Goal: Find contact information: Find contact information

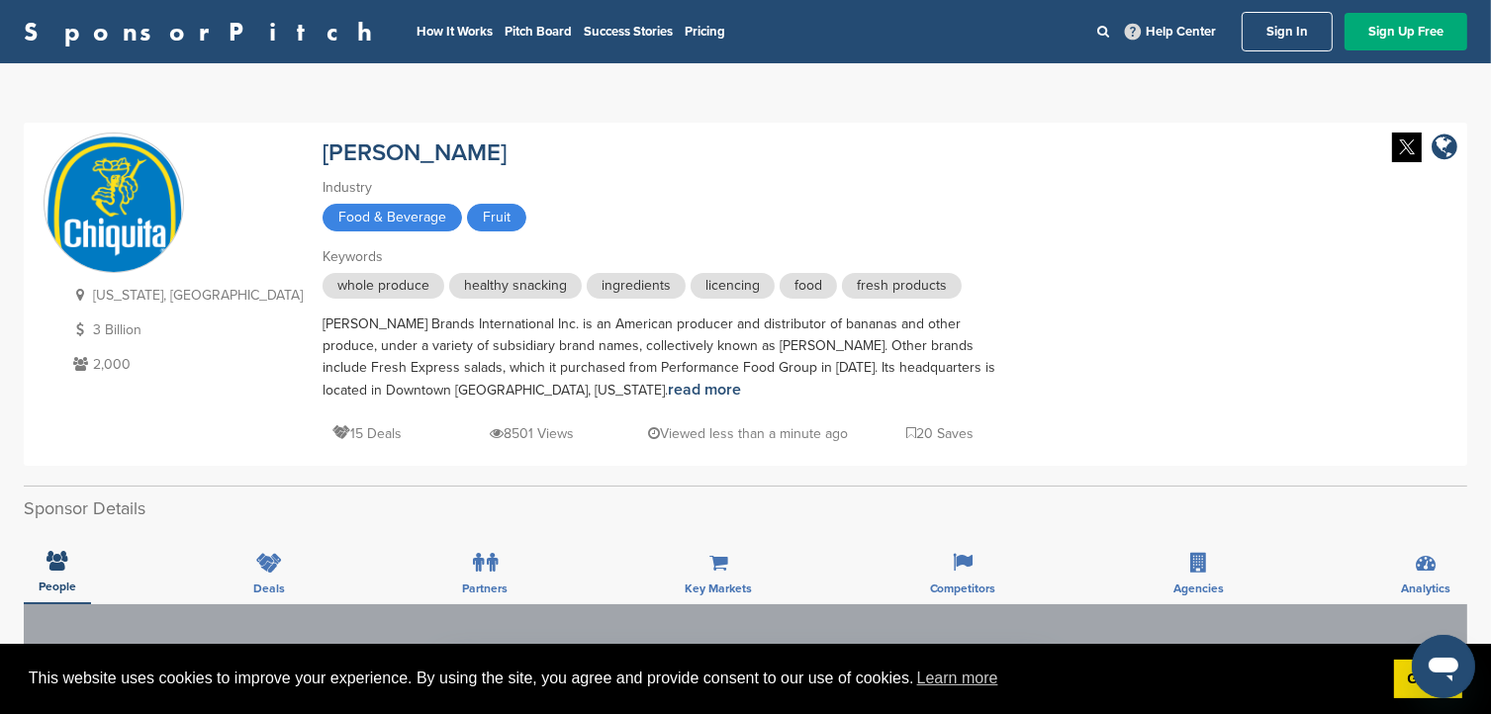
click at [1264, 23] on link "Sign In" at bounding box center [1286, 32] width 91 height 40
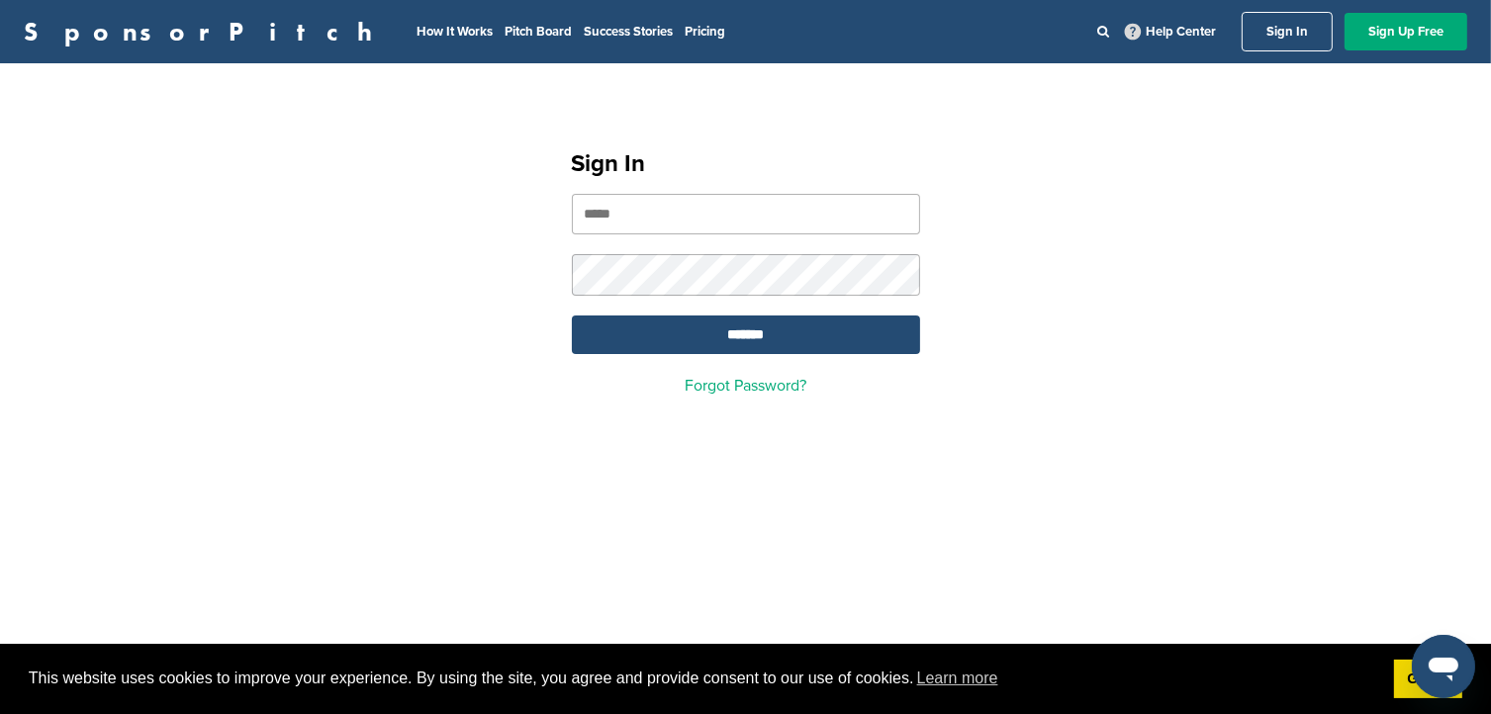
click at [724, 208] on input "email" at bounding box center [746, 214] width 348 height 41
type input "**********"
click at [572, 316] on input "*******" at bounding box center [746, 335] width 348 height 39
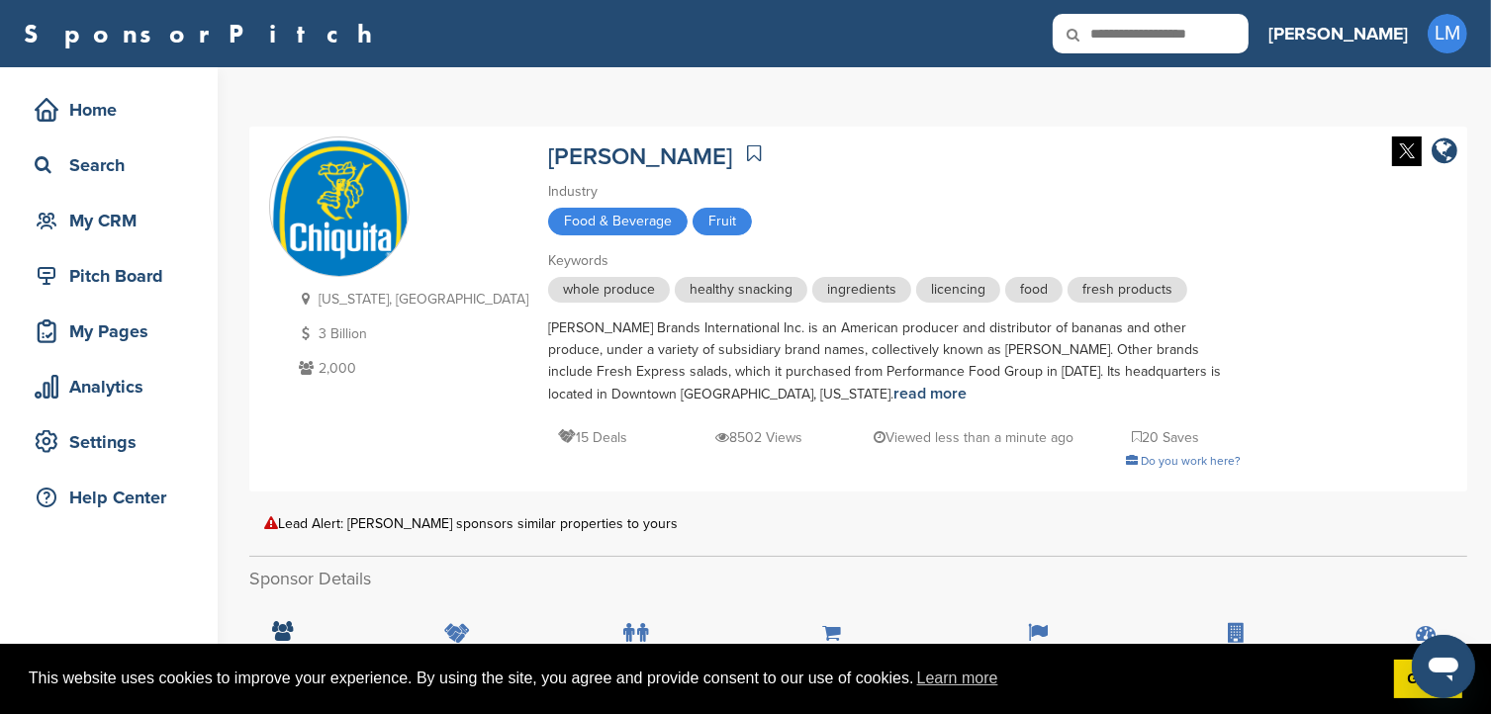
click at [1120, 23] on icon at bounding box center [1086, 35] width 67 height 42
click at [1120, 29] on icon at bounding box center [1086, 35] width 67 height 42
click at [1248, 32] on input "text" at bounding box center [1151, 34] width 196 height 40
type input "**********"
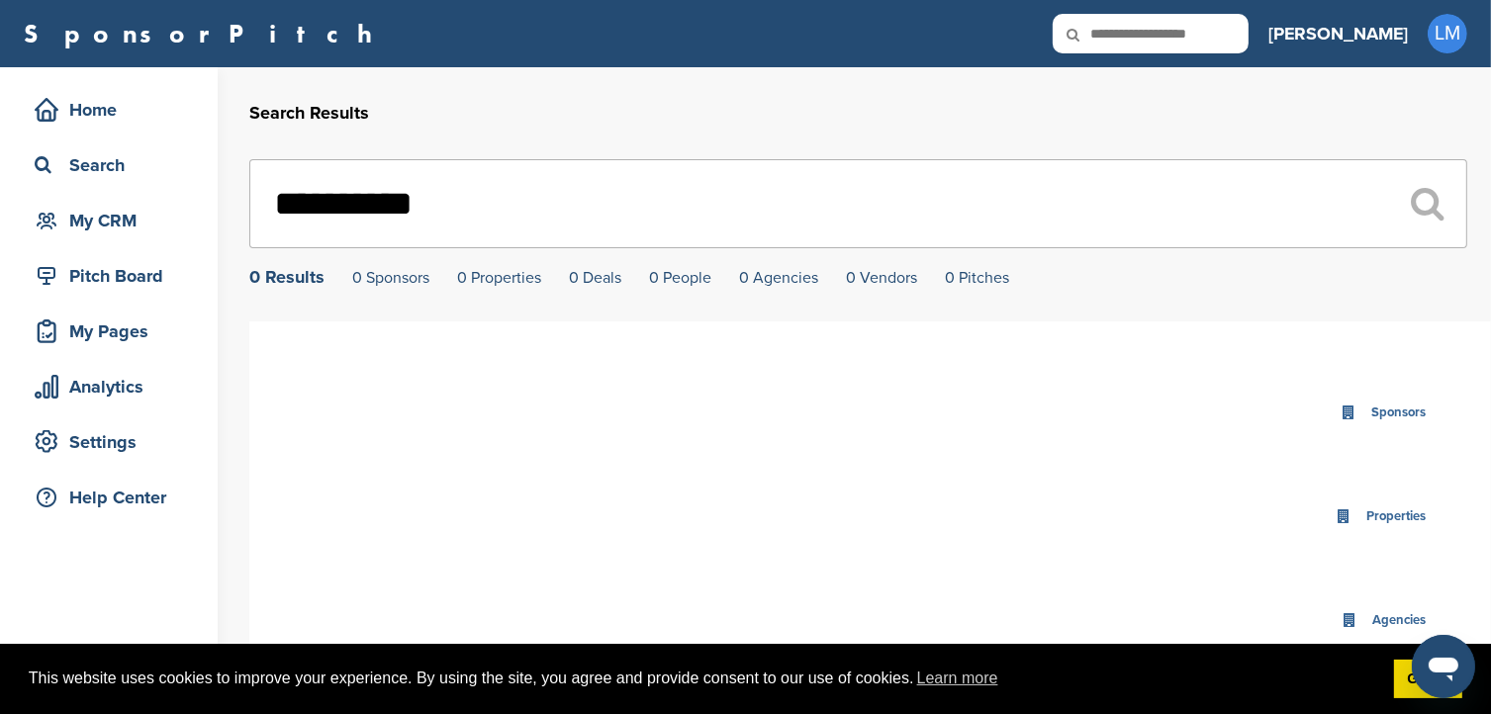
click at [386, 206] on input "**********" at bounding box center [858, 203] width 1218 height 89
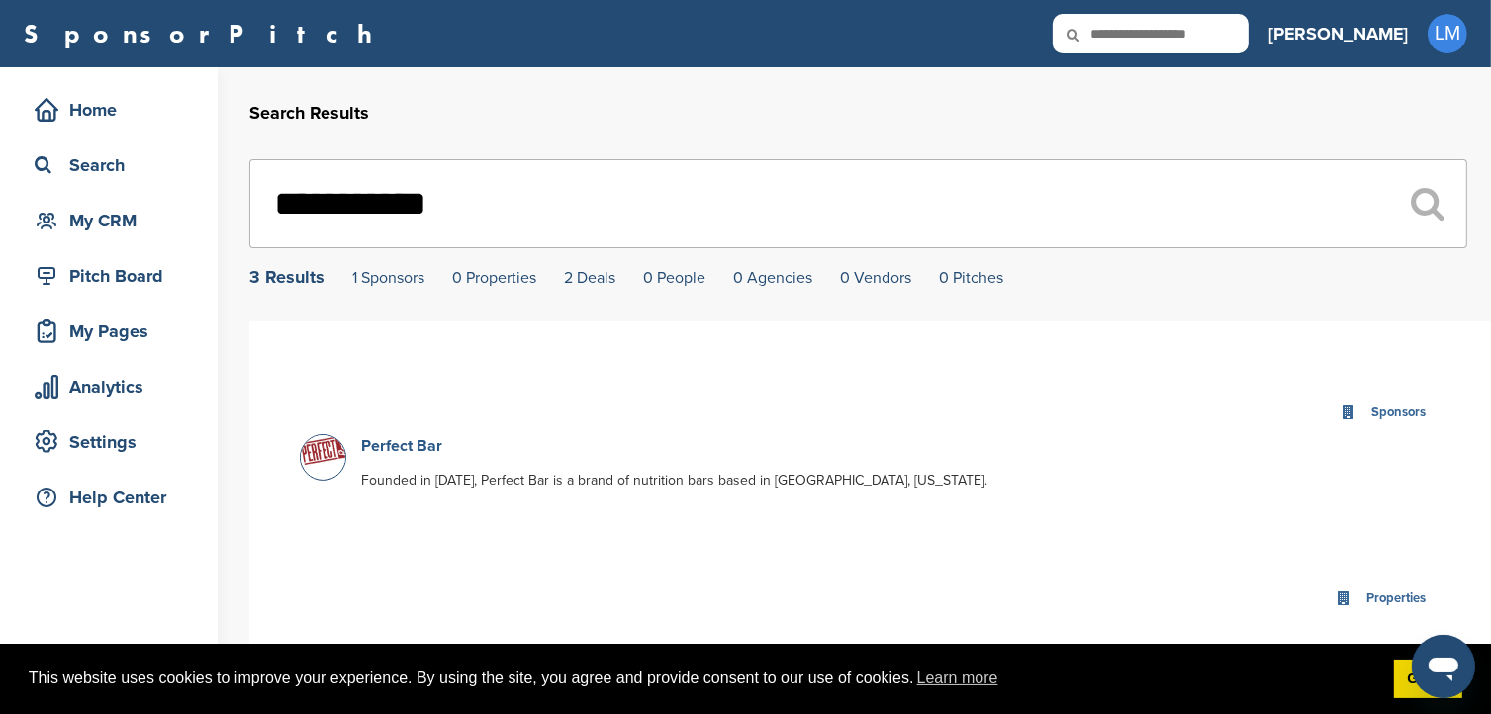
type input "**********"
click at [380, 448] on link "Perfect Bar" at bounding box center [401, 446] width 81 height 20
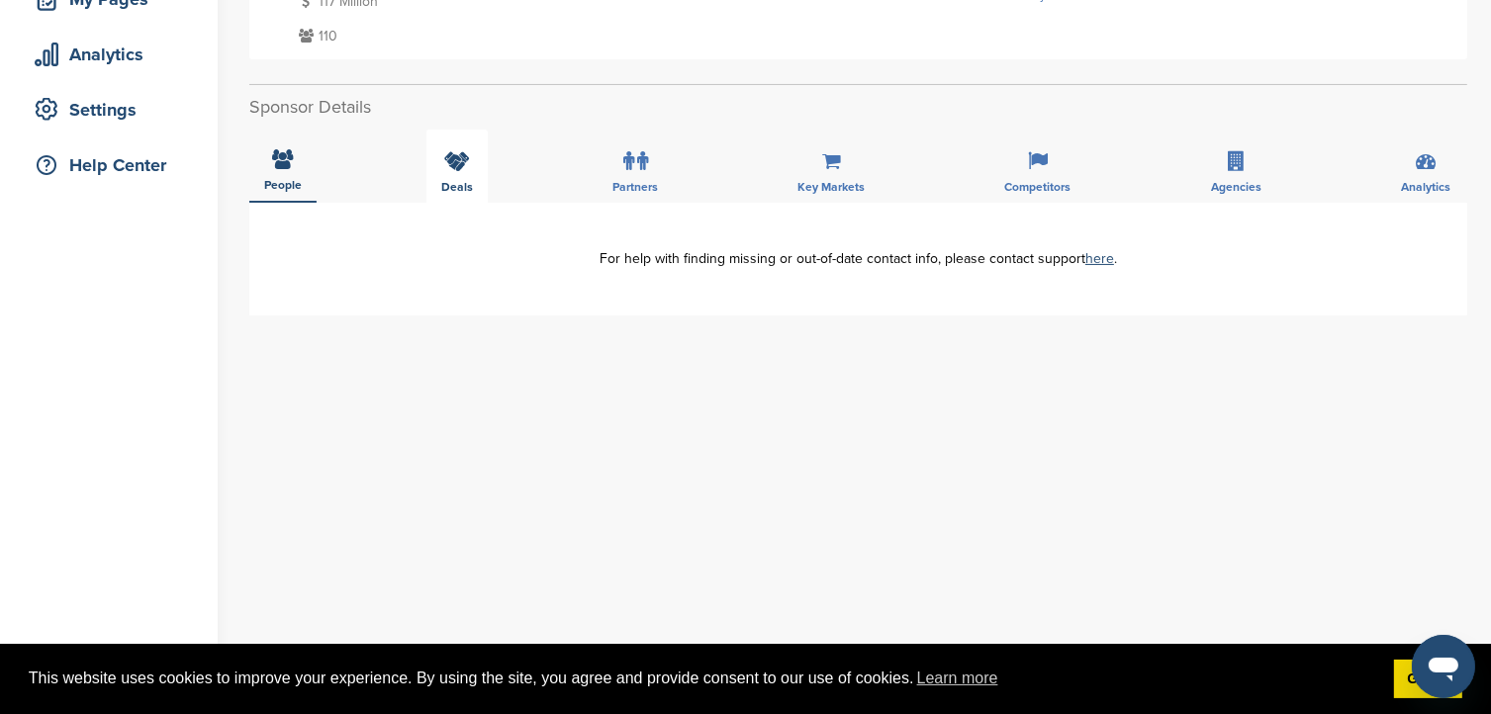
scroll to position [285, 0]
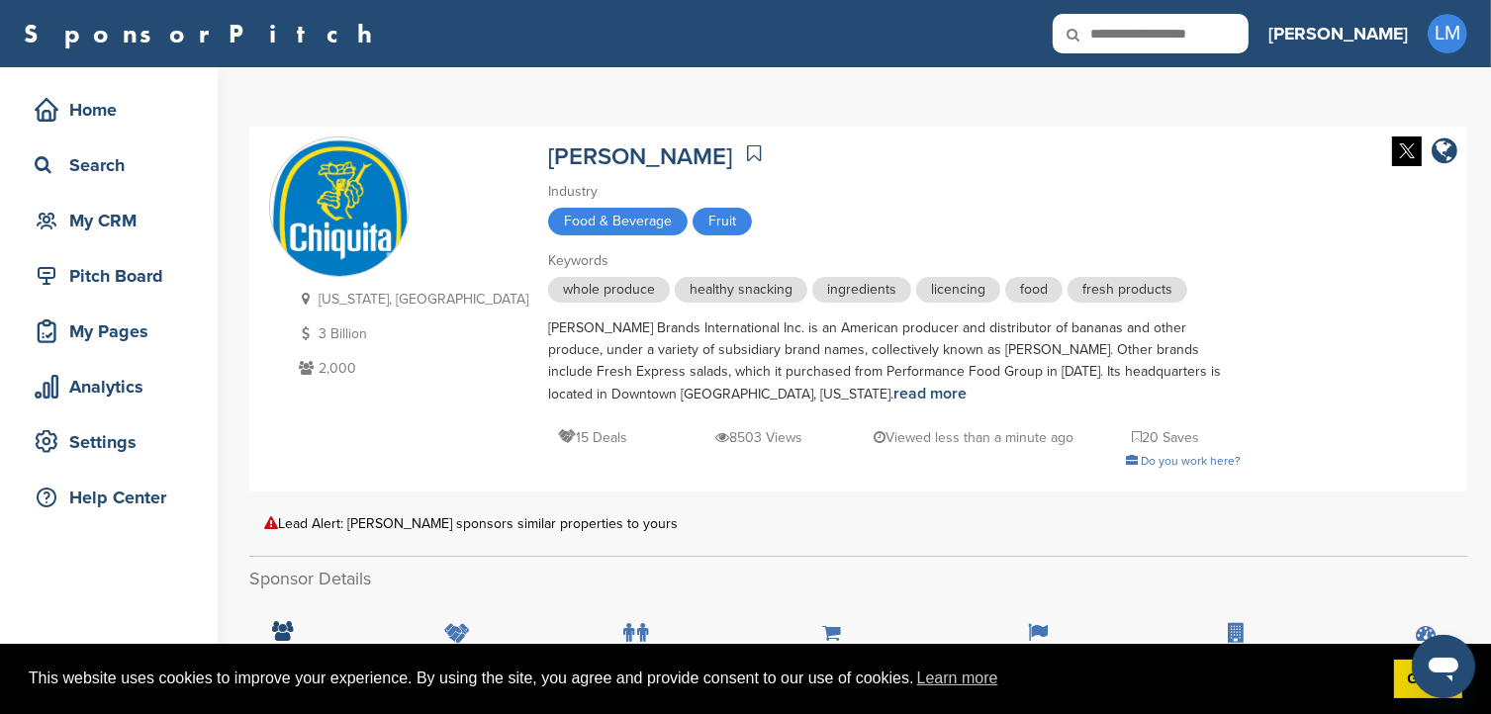
drag, startPoint x: 1295, startPoint y: 10, endPoint x: 1293, endPoint y: 54, distance: 44.6
click at [1293, 54] on div "SponsorPitch Home Search My CRM Pitch Board My Pages Analytics Settings Help Ce…" at bounding box center [745, 33] width 1491 height 67
click at [1248, 37] on input "text" at bounding box center [1151, 34] width 196 height 40
type input "**********"
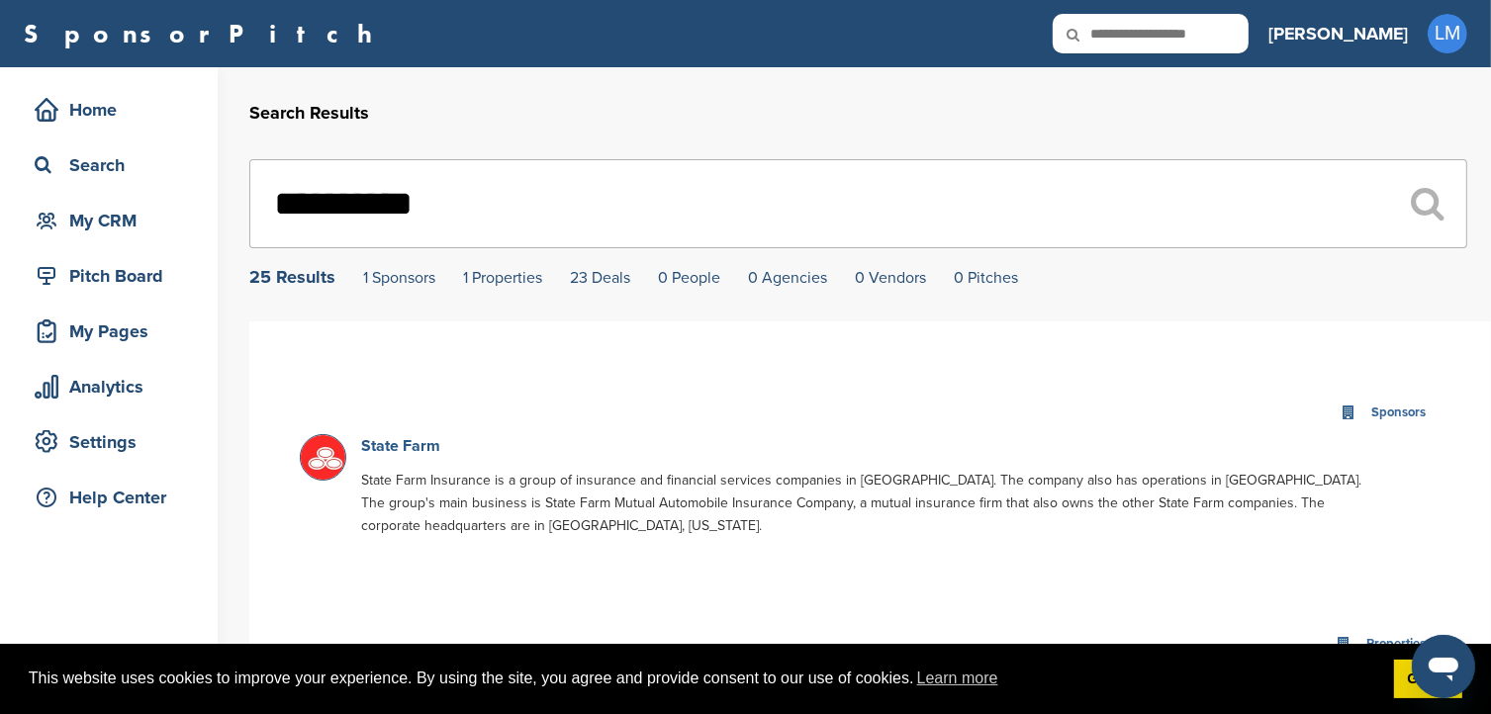
click at [438, 446] on link "State Farm" at bounding box center [400, 446] width 79 height 20
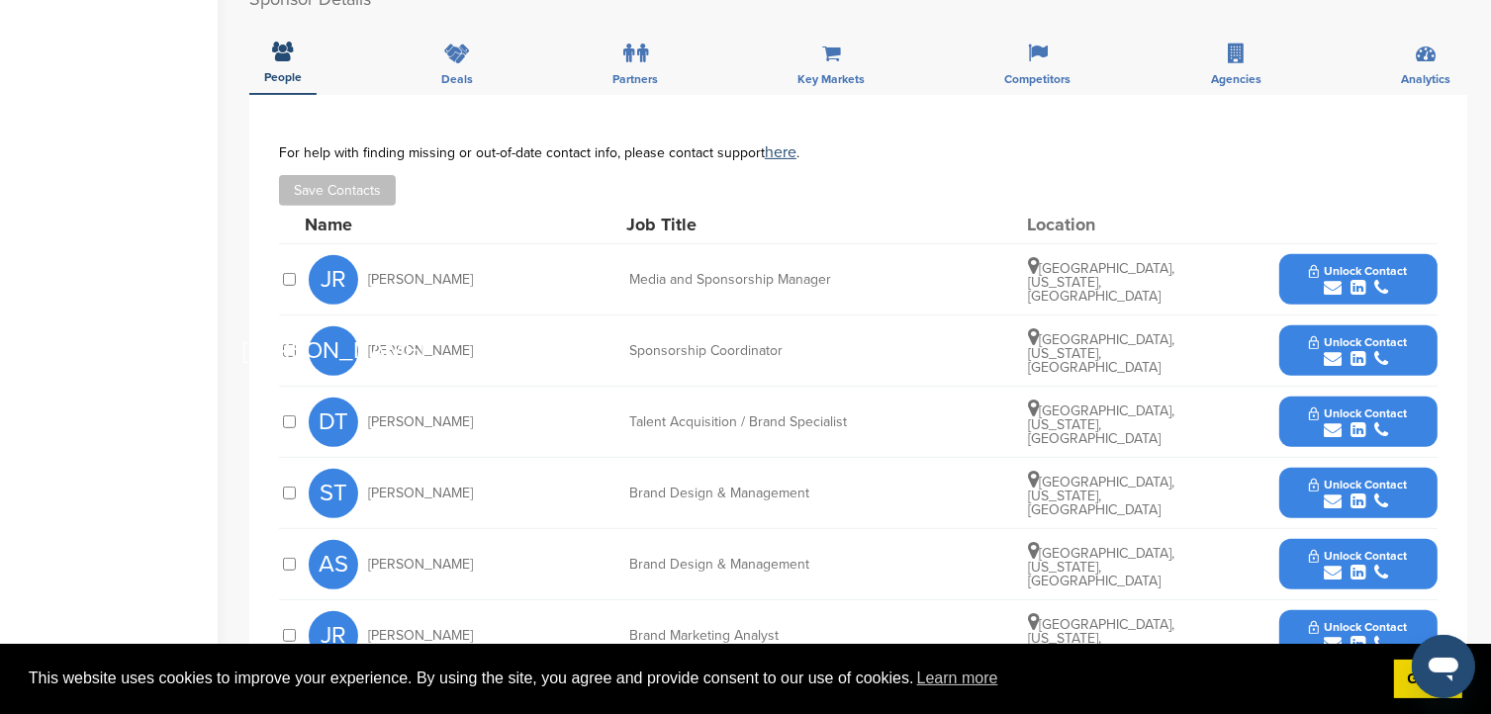
scroll to position [732, 0]
click at [1332, 350] on icon "submit" at bounding box center [1333, 359] width 18 height 18
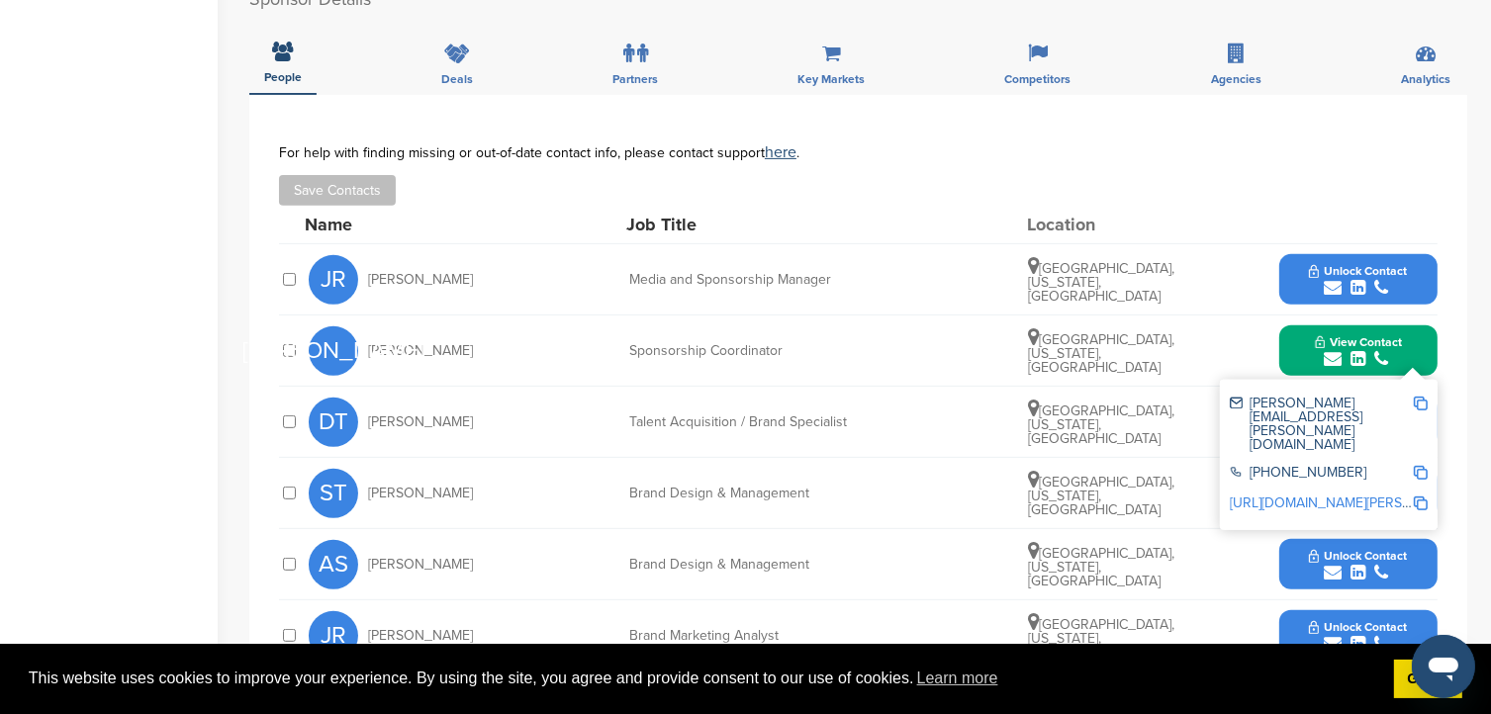
click at [1422, 397] on img at bounding box center [1421, 404] width 14 height 14
click at [1422, 406] on img at bounding box center [1421, 404] width 14 height 14
click at [1374, 290] on icon "submit" at bounding box center [1381, 288] width 14 height 18
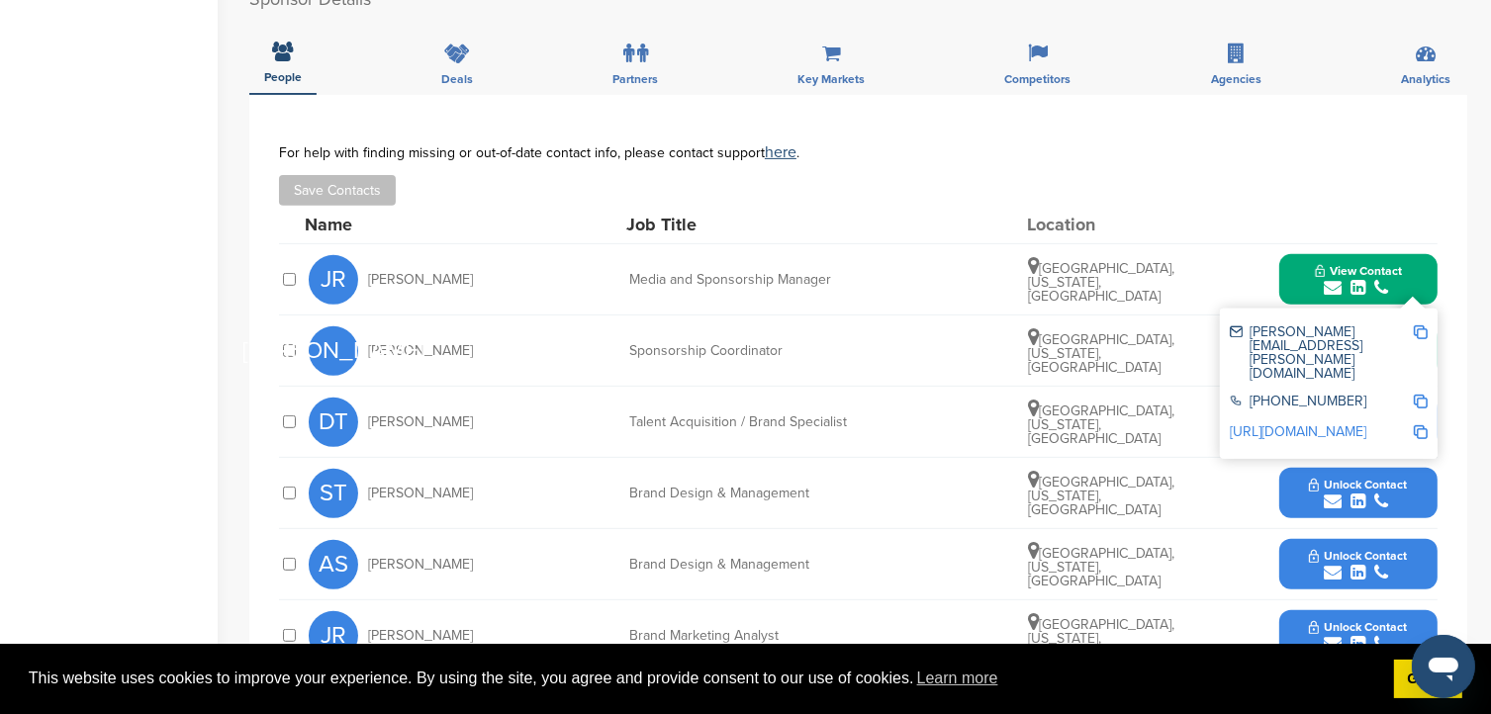
click at [1421, 325] on img at bounding box center [1421, 332] width 14 height 14
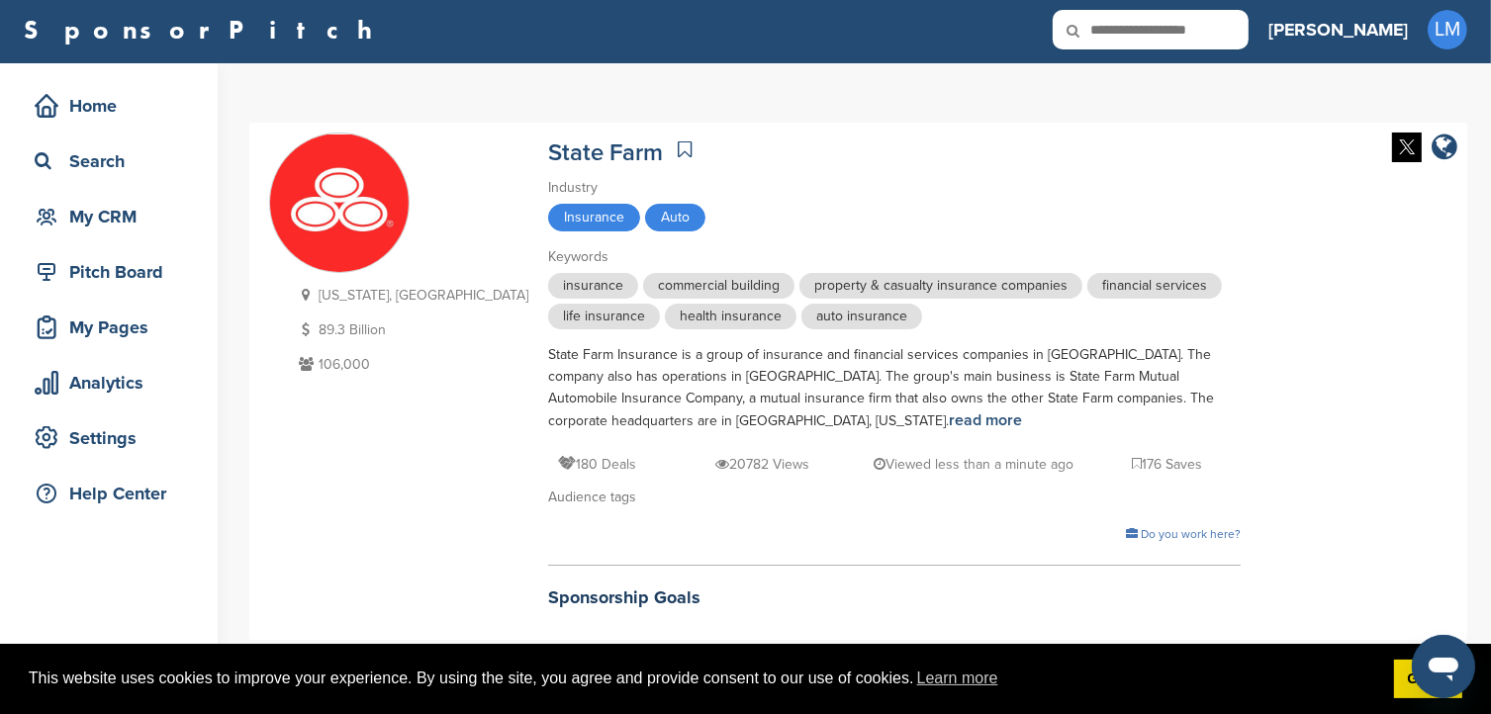
scroll to position [0, 0]
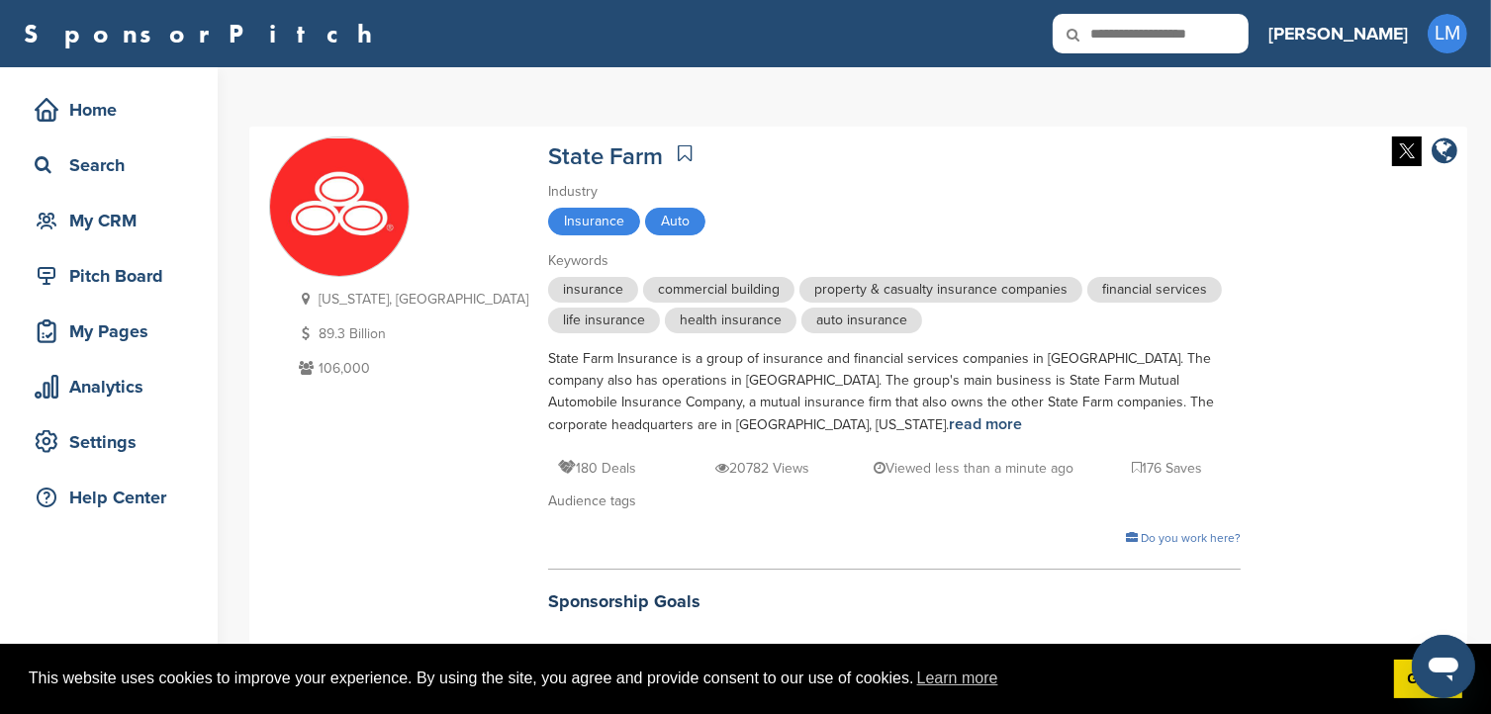
click at [1248, 31] on input "text" at bounding box center [1151, 34] width 196 height 40
type input "*****"
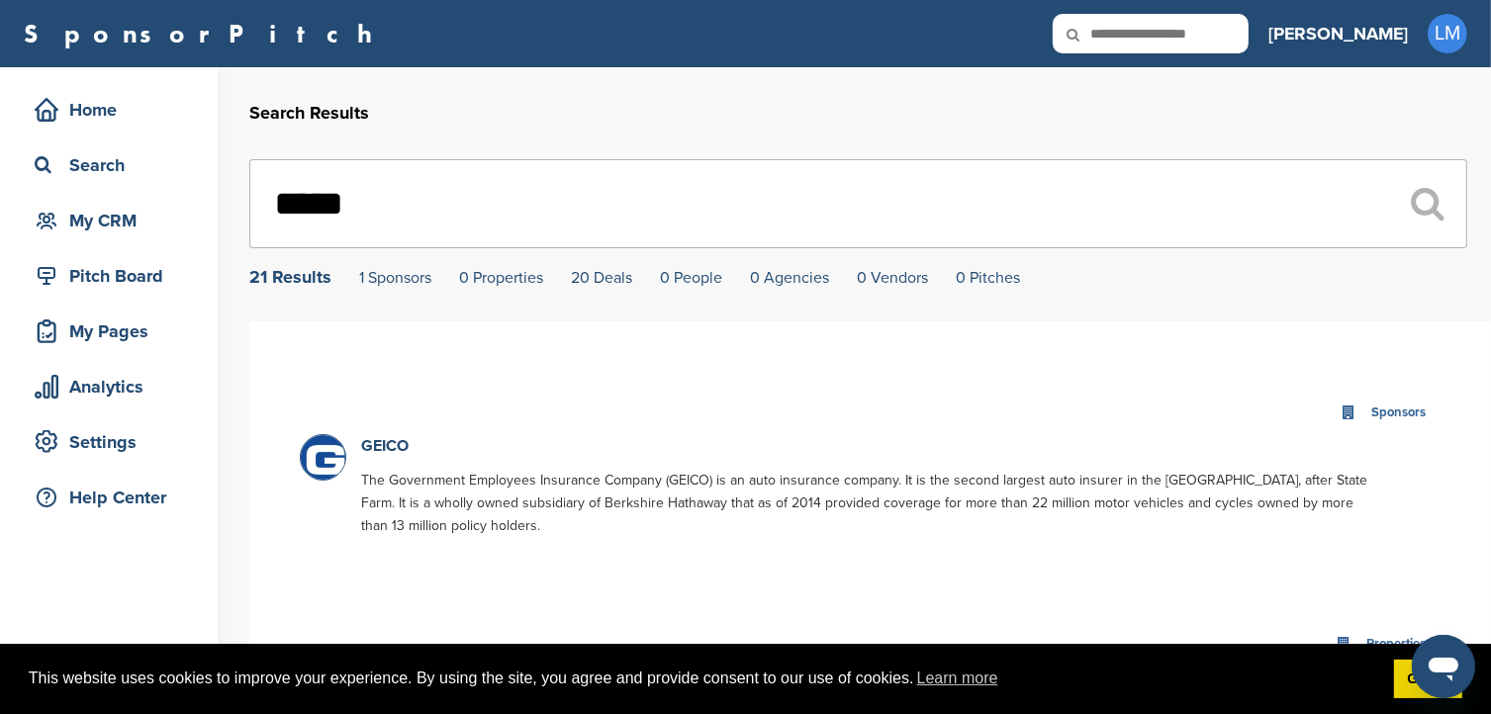
click at [393, 437] on p "GEICO" at bounding box center [864, 446] width 1007 height 25
click at [396, 440] on link "GEICO" at bounding box center [384, 446] width 47 height 20
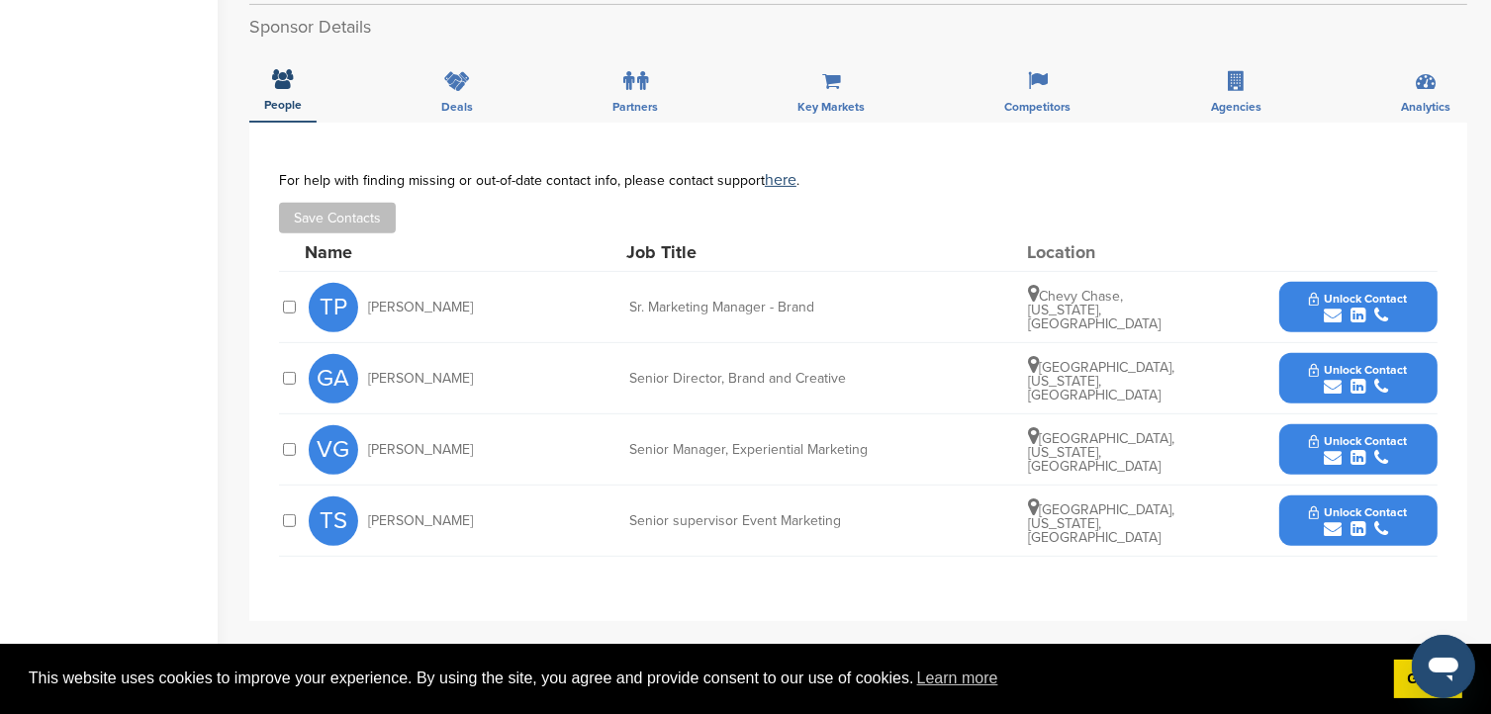
scroll to position [762, 0]
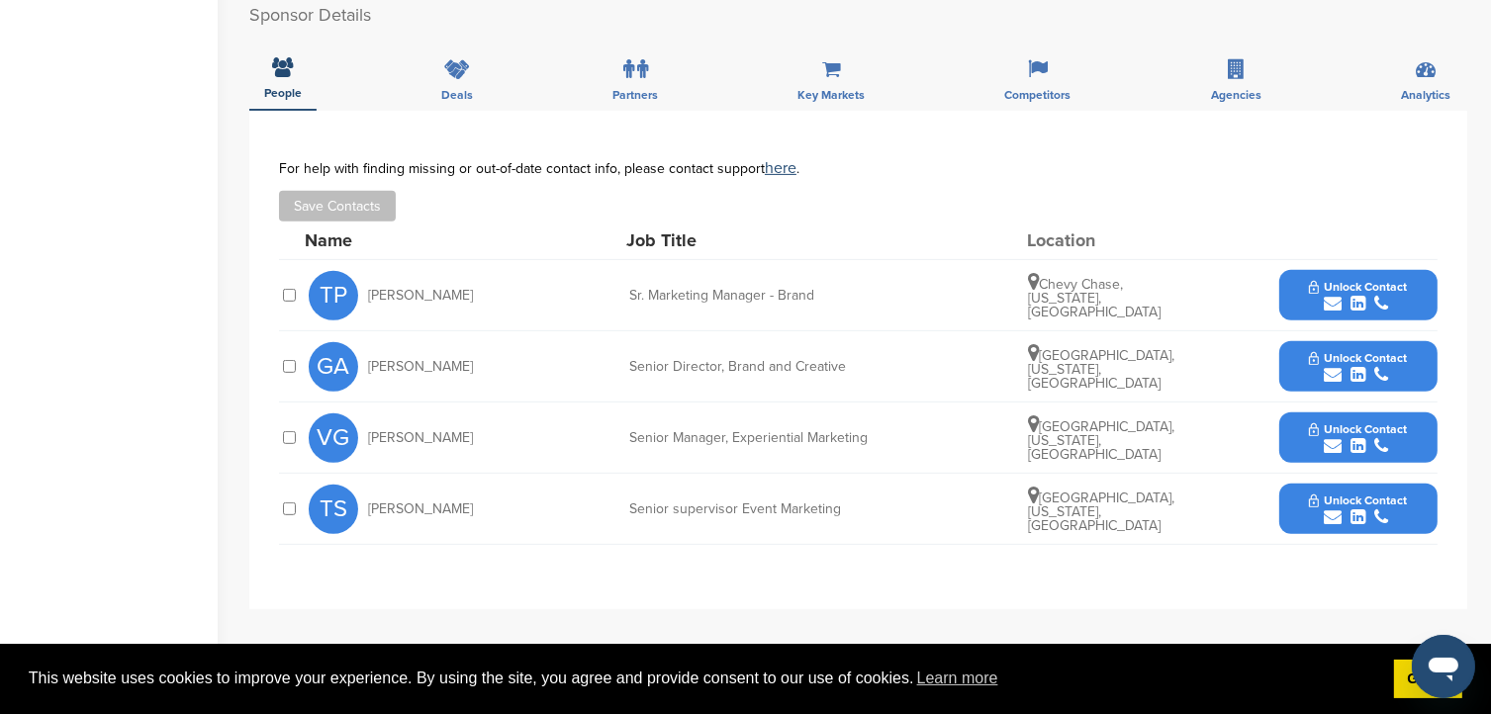
click at [1322, 494] on span "Unlock Contact" at bounding box center [1358, 501] width 98 height 14
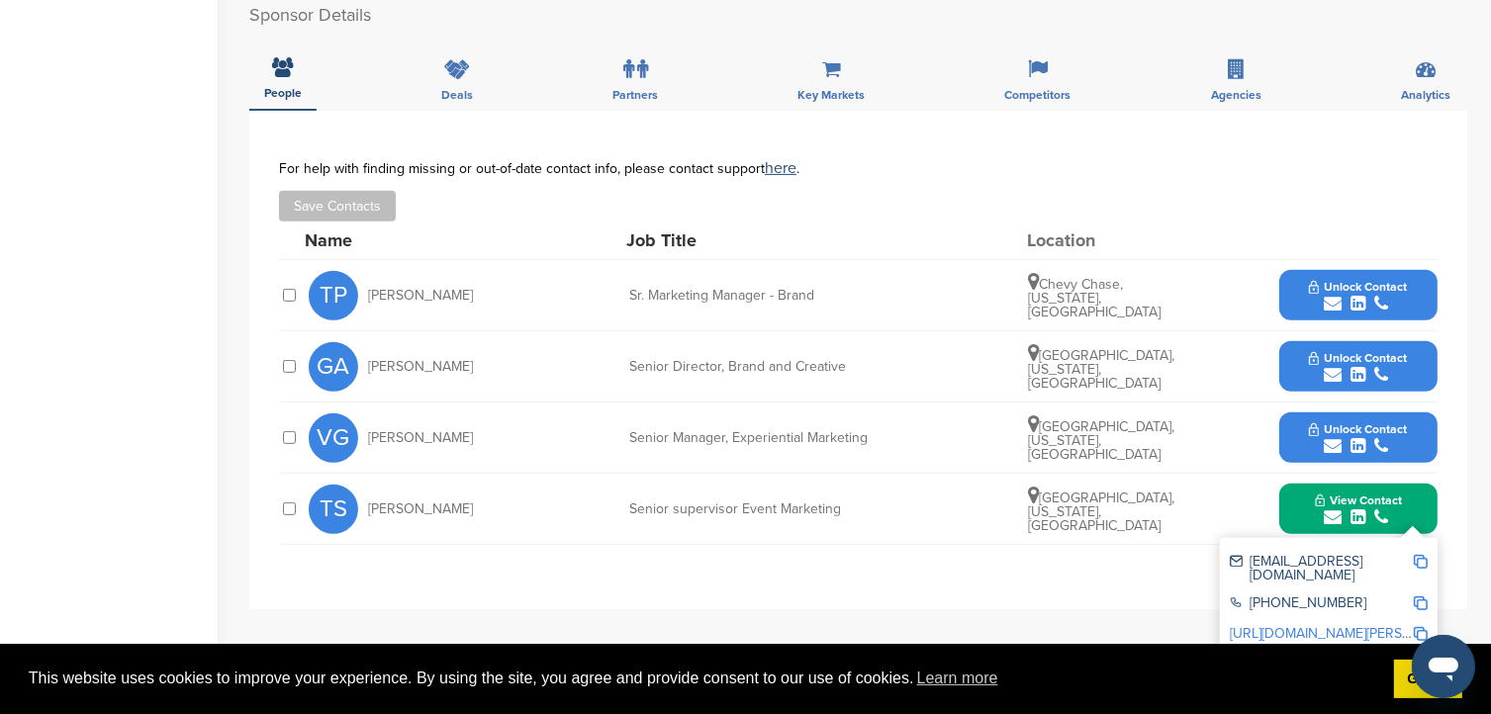
click at [1419, 548] on div "tshawaryn@geico.com" at bounding box center [1329, 569] width 198 height 42
click at [1421, 555] on img at bounding box center [1421, 562] width 14 height 14
click at [1325, 366] on icon "submit" at bounding box center [1333, 375] width 18 height 18
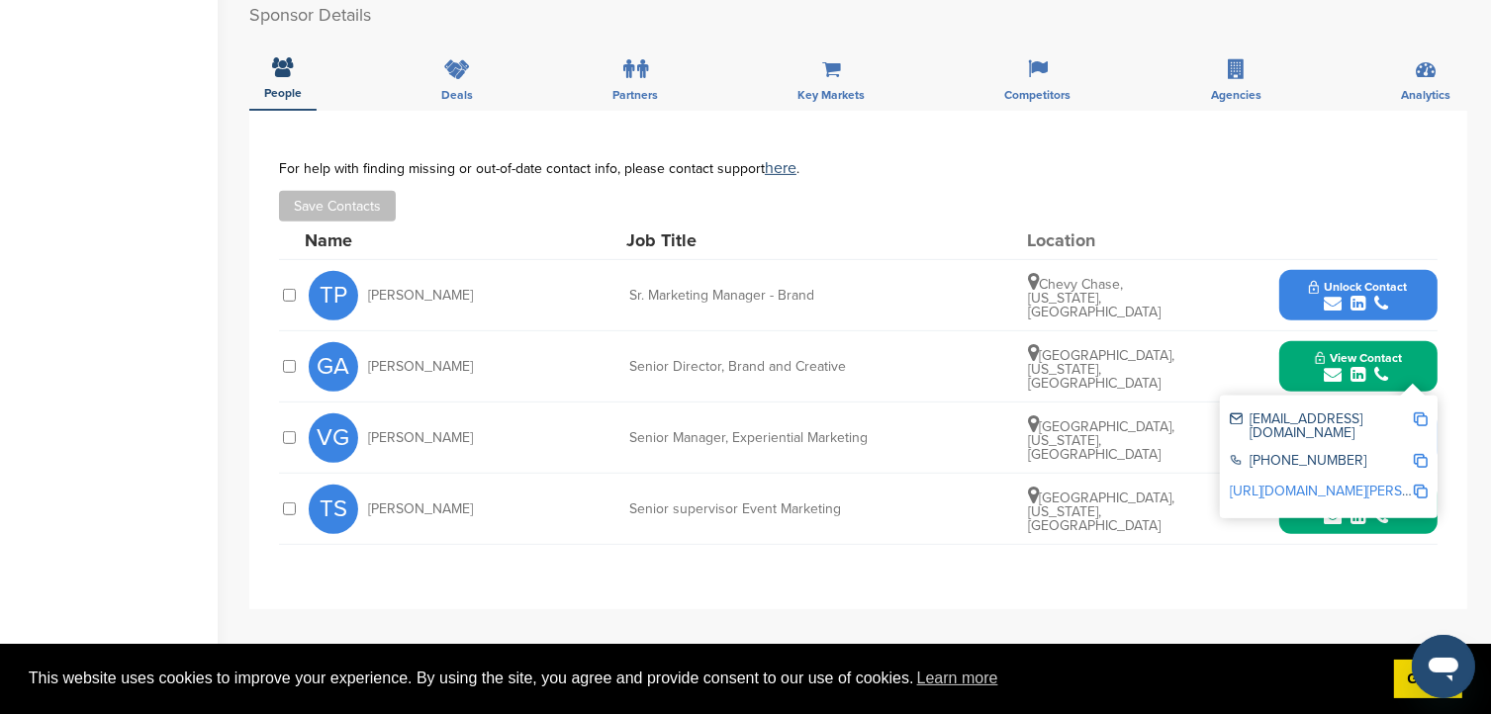
click at [1431, 396] on div "gaurand@geico.com +1 888-395-1200 http://www.linkedin.com/in/gary-aurand-0b4024…" at bounding box center [1329, 457] width 218 height 123
click at [1423, 413] on img at bounding box center [1421, 420] width 14 height 14
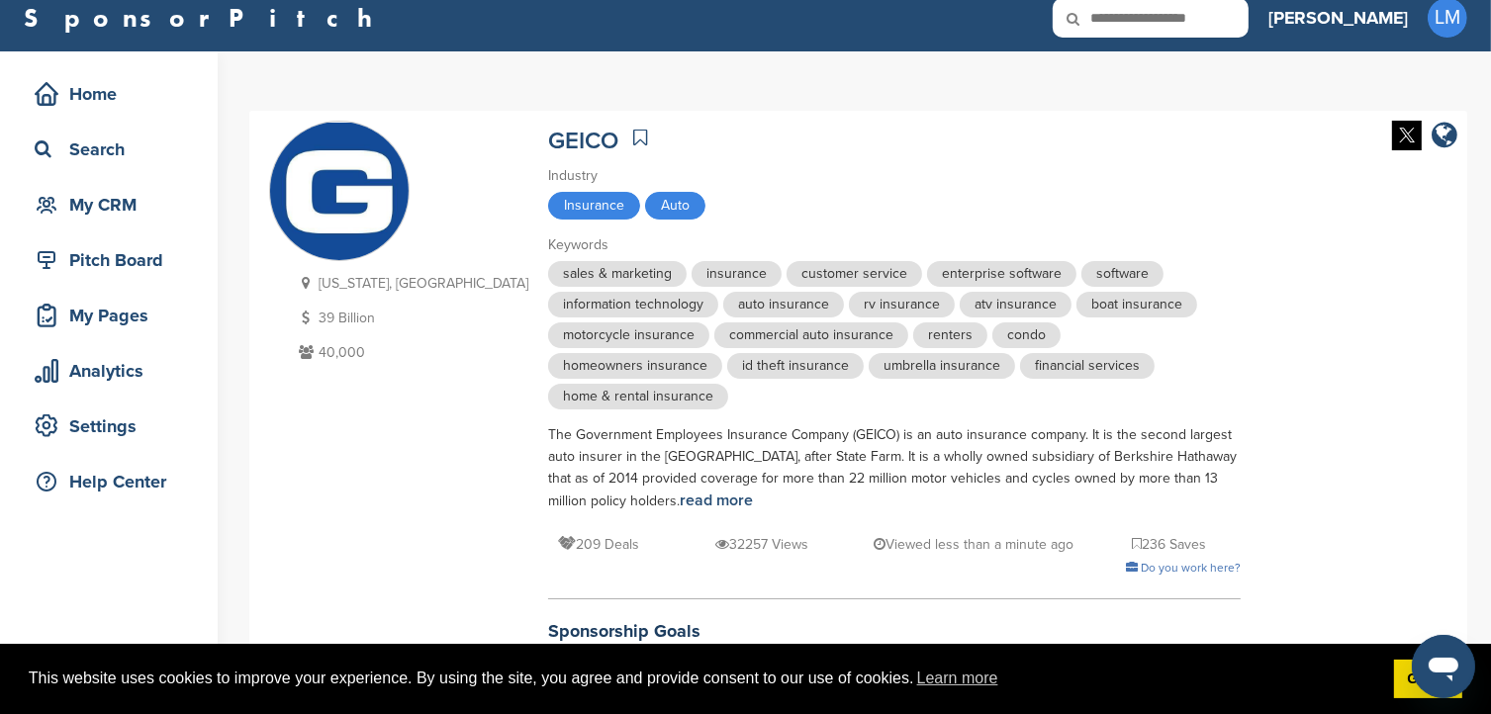
scroll to position [0, 0]
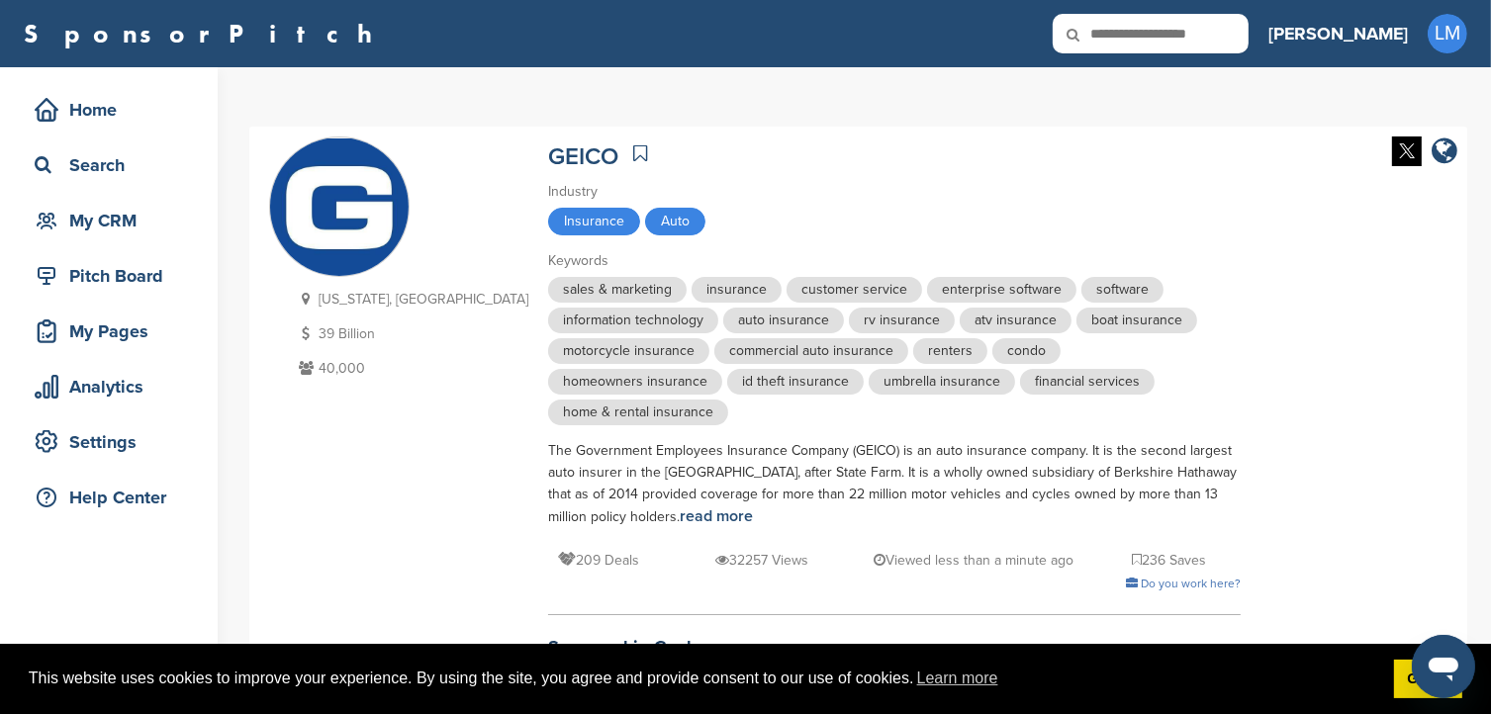
click at [1237, 42] on input "text" at bounding box center [1151, 34] width 196 height 40
type input "*******"
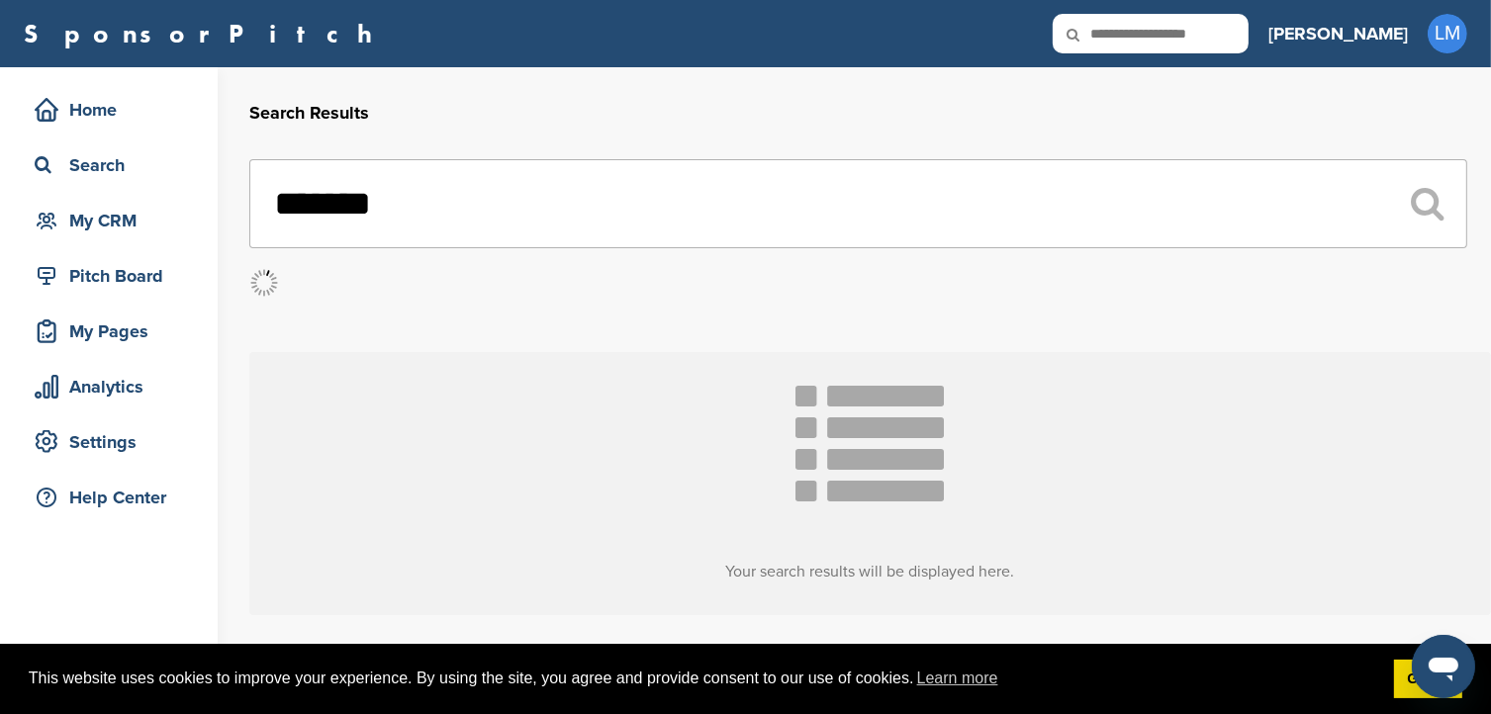
scroll to position [97, 0]
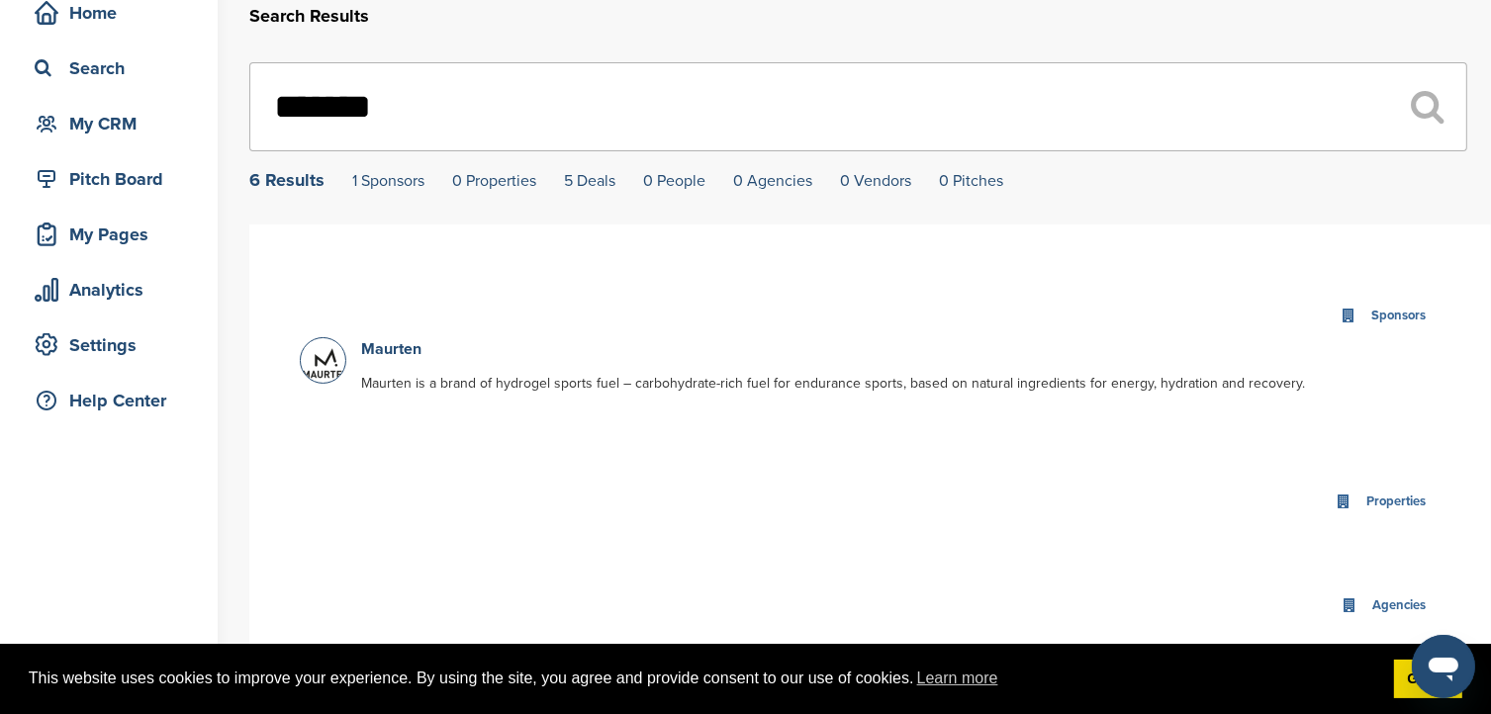
click at [546, 179] on div "6 Results 1 Sponsors 0 Properties 5 Deals 0 People 0 Agencies 0 Vendors 0 Pitch…" at bounding box center [858, 180] width 1218 height 18
click at [403, 335] on div "Sponsors" at bounding box center [870, 316] width 1141 height 43
click at [405, 341] on link "Maurten" at bounding box center [391, 349] width 60 height 20
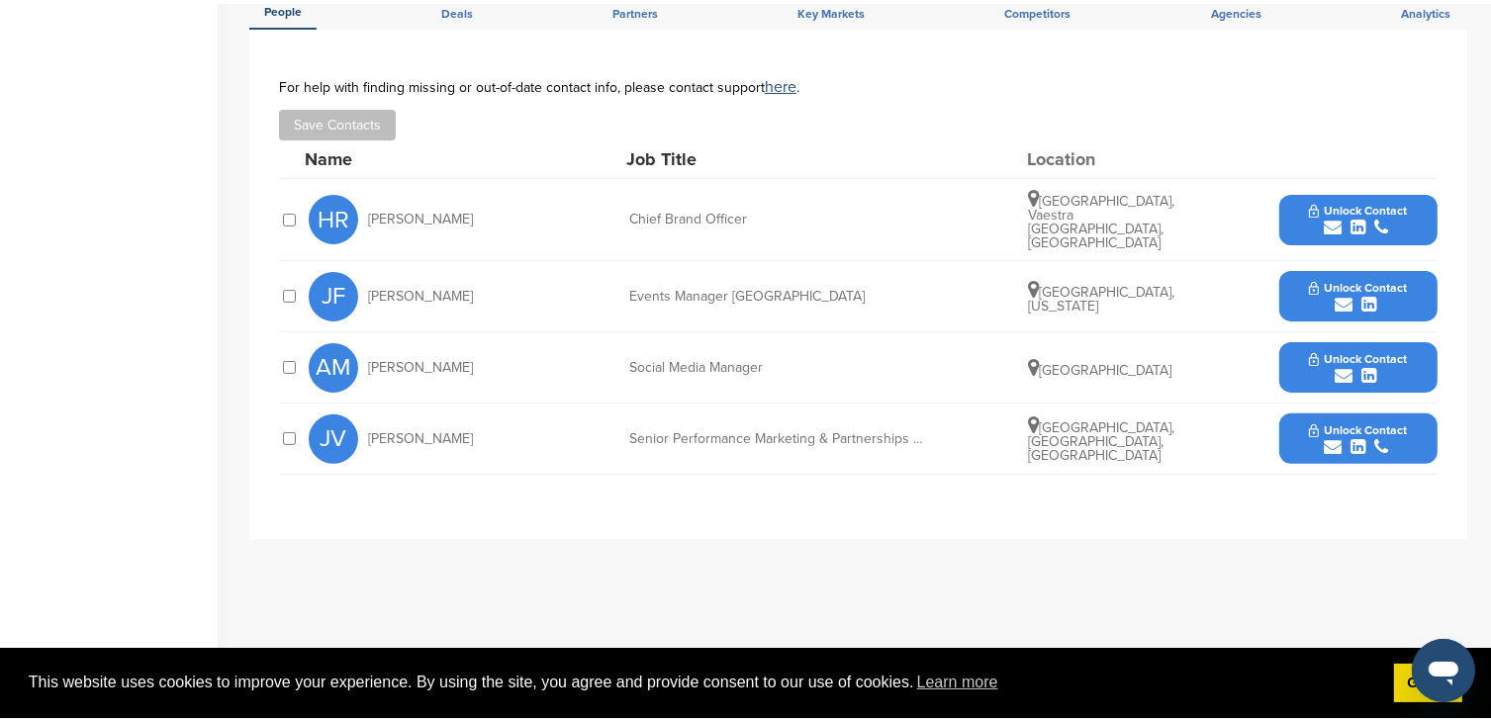
scroll to position [534, 0]
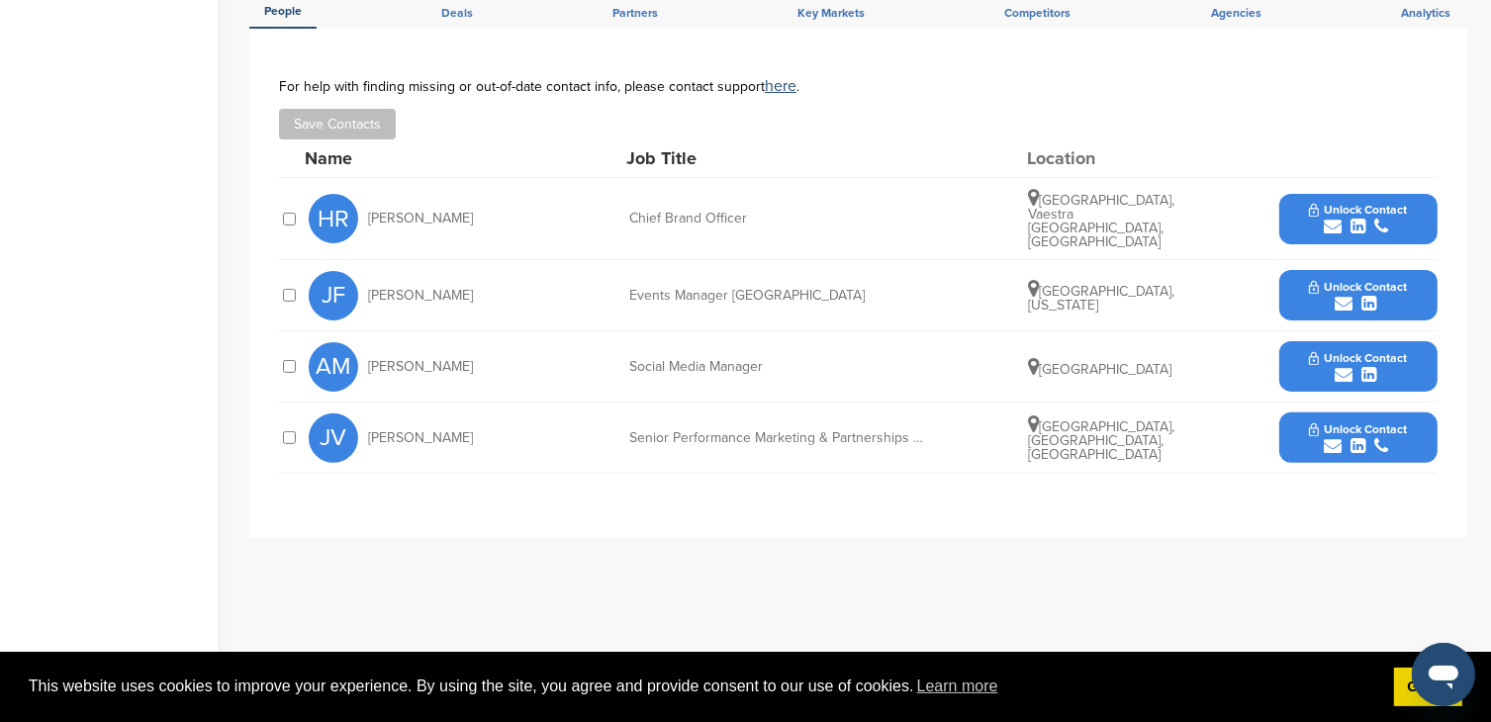
click at [1405, 295] on div "submit" at bounding box center [1358, 304] width 98 height 19
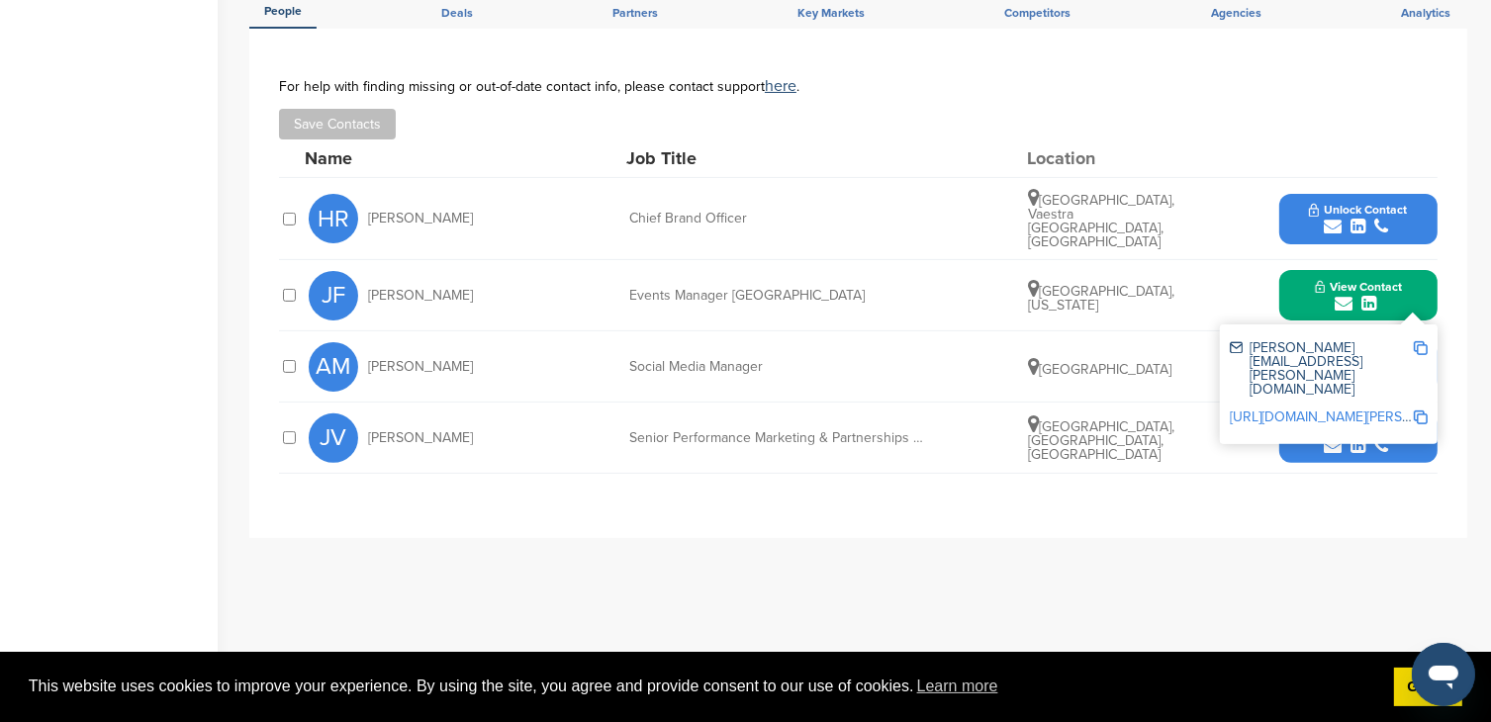
click at [1421, 341] on img at bounding box center [1421, 348] width 14 height 14
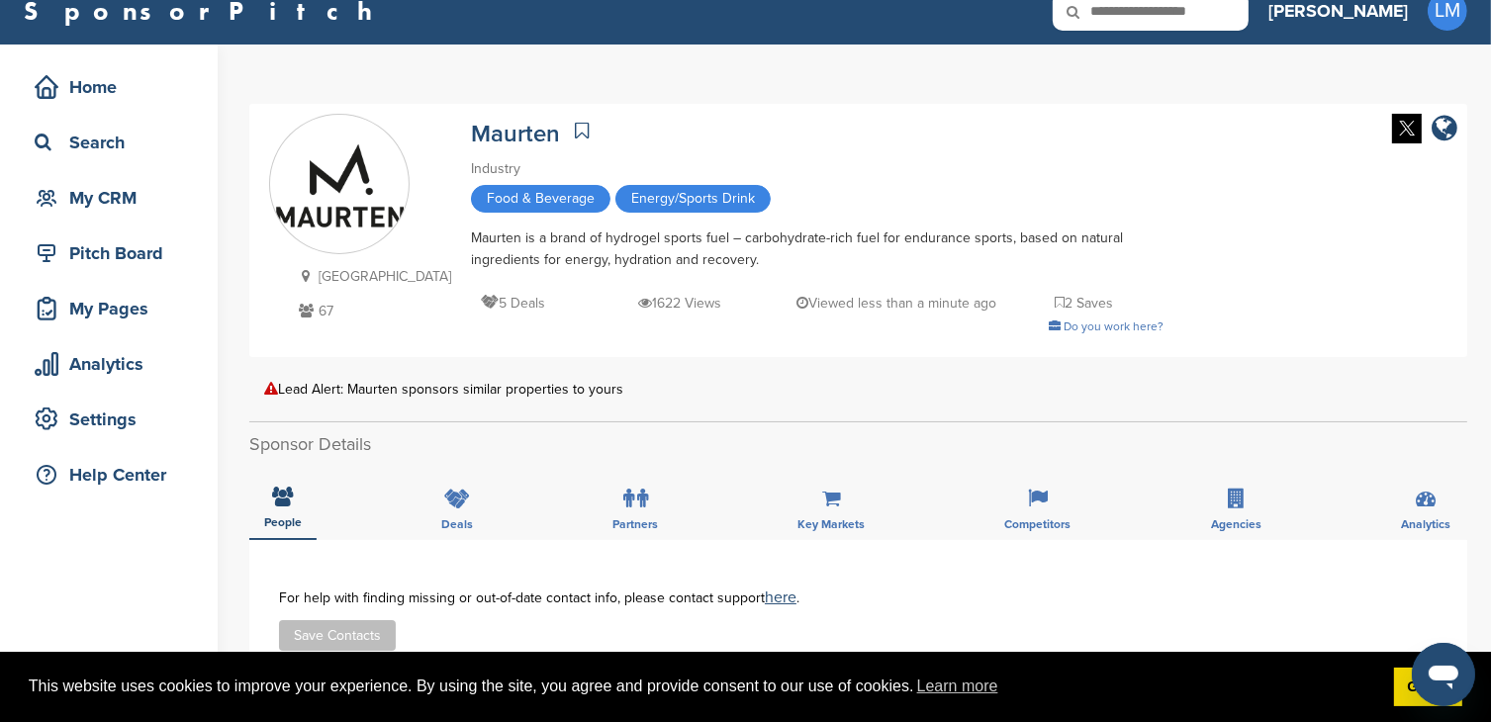
scroll to position [0, 0]
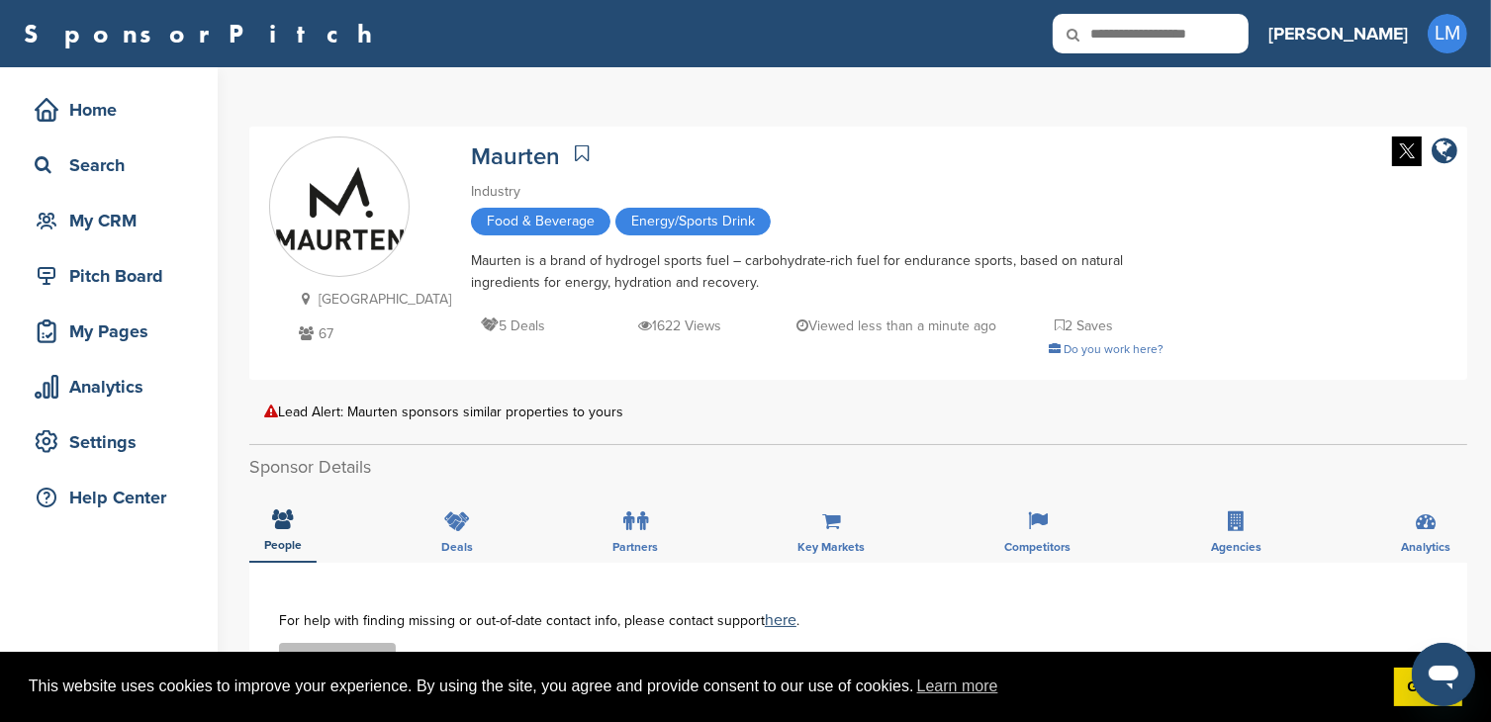
click at [1248, 20] on input "text" at bounding box center [1151, 34] width 196 height 40
type input "****"
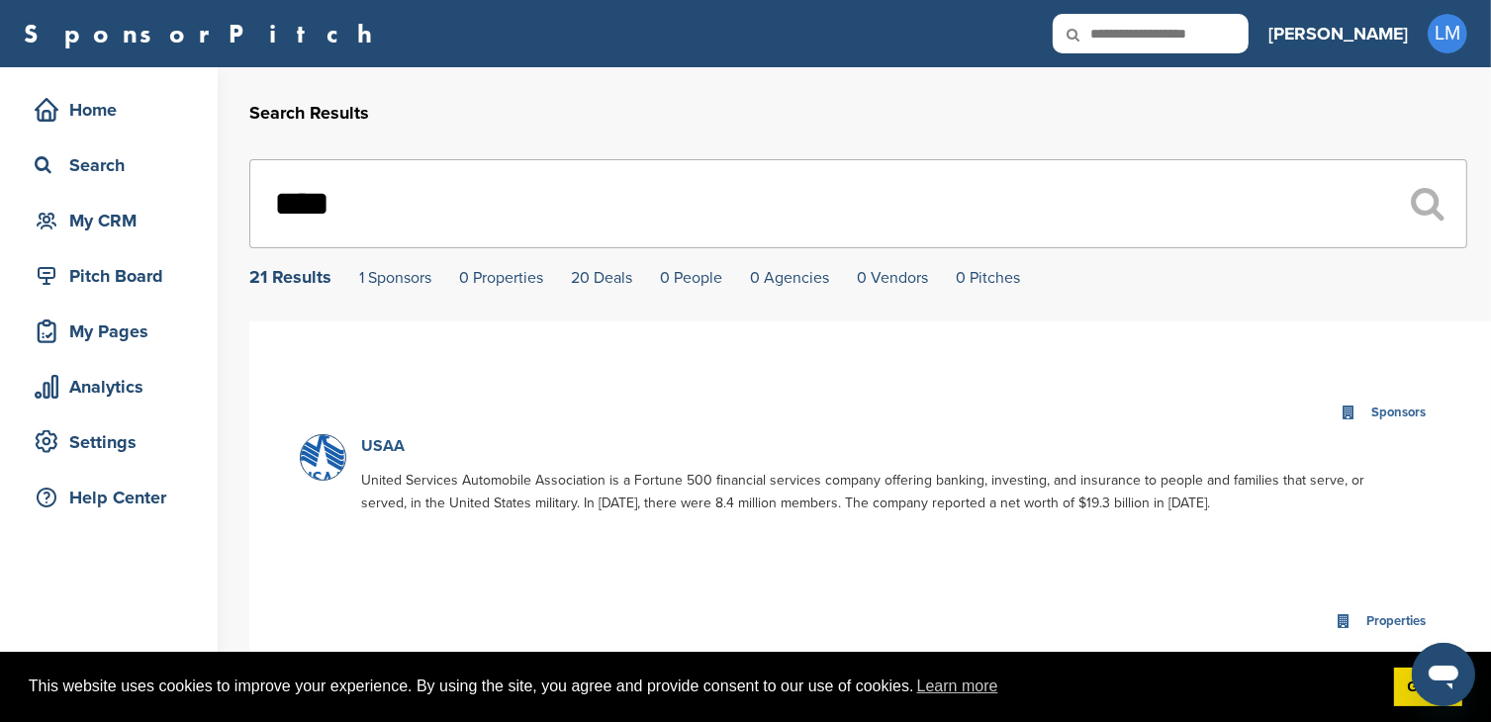
click at [389, 444] on link "USAA" at bounding box center [383, 446] width 44 height 20
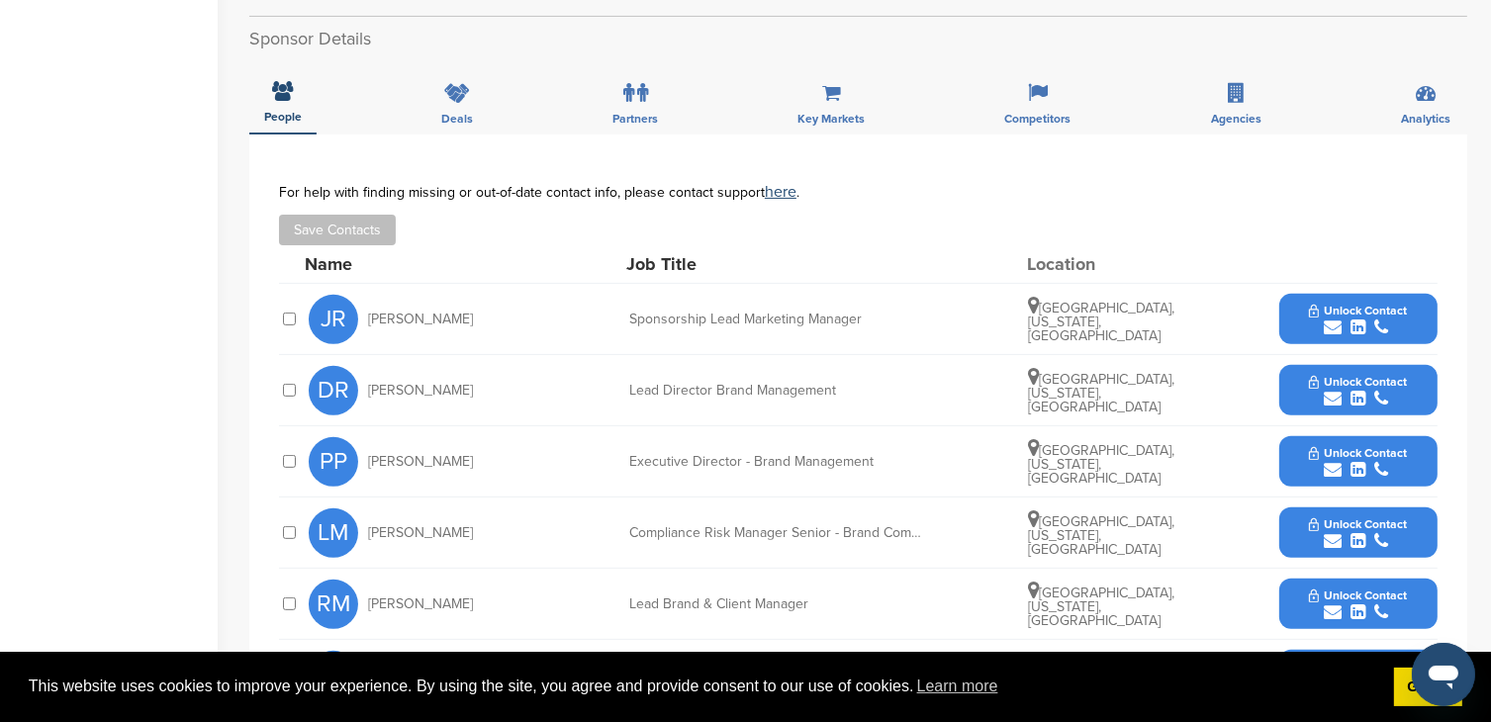
scroll to position [648, 0]
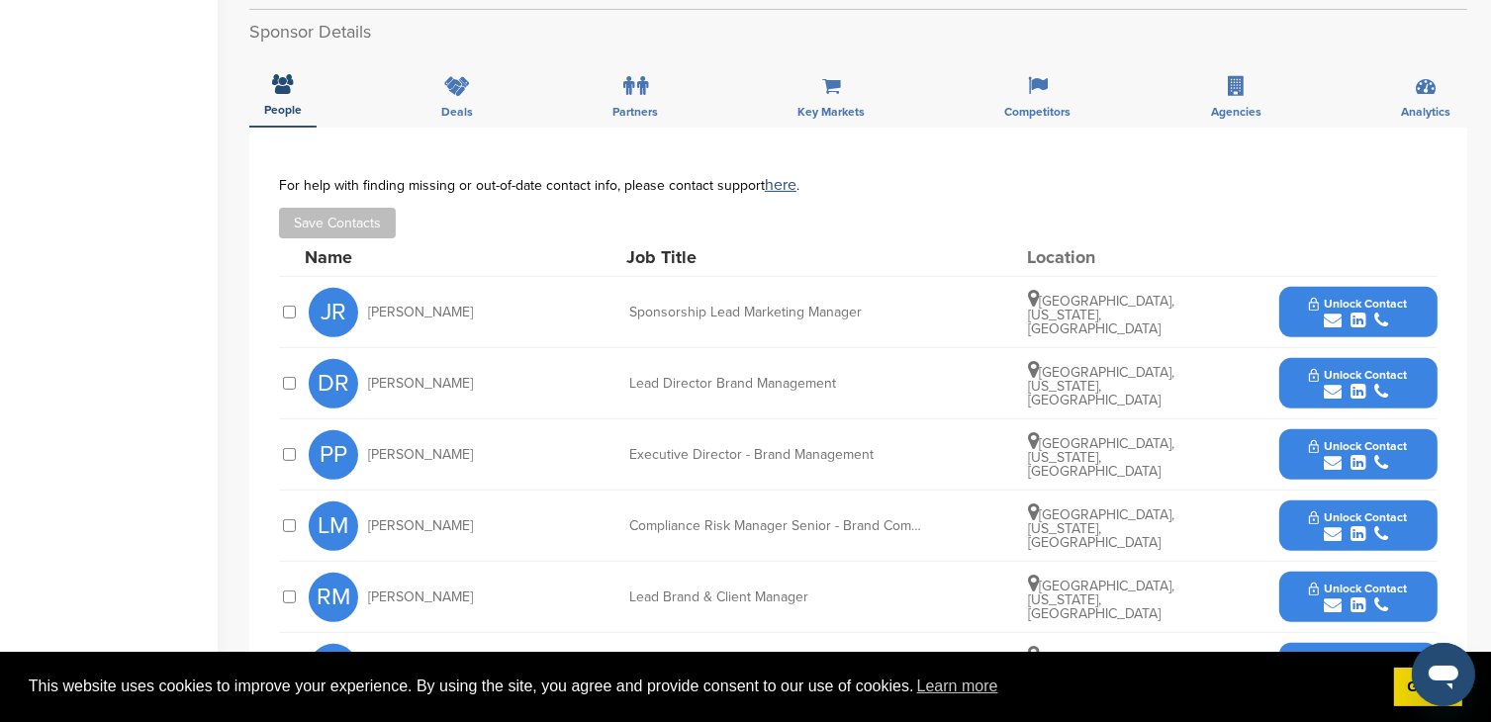
click at [1350, 300] on span "Unlock Contact" at bounding box center [1358, 304] width 98 height 14
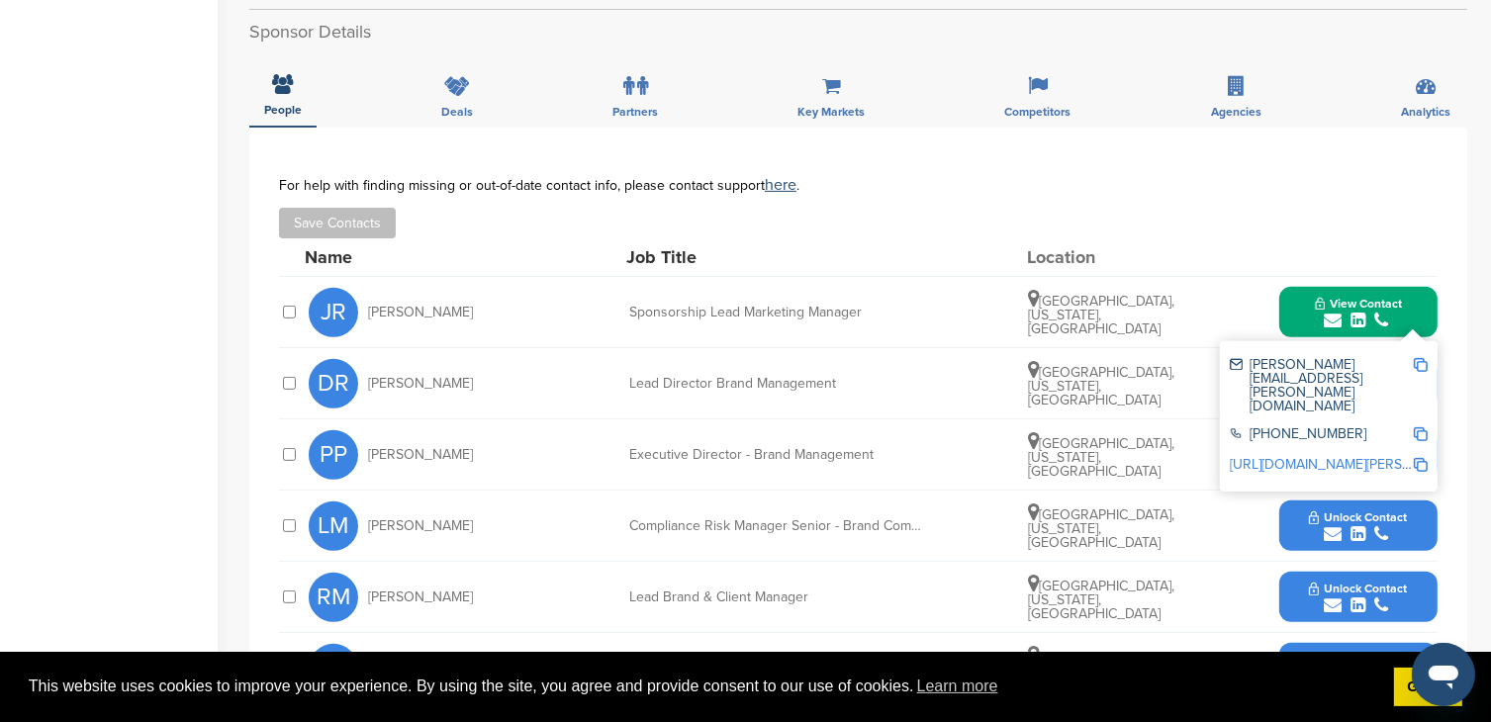
click at [1417, 358] on img at bounding box center [1421, 365] width 14 height 14
click at [1425, 360] on img at bounding box center [1421, 365] width 14 height 14
click at [1118, 183] on div "For help with finding missing or out-of-date contact info, please contact suppo…" at bounding box center [858, 185] width 1158 height 16
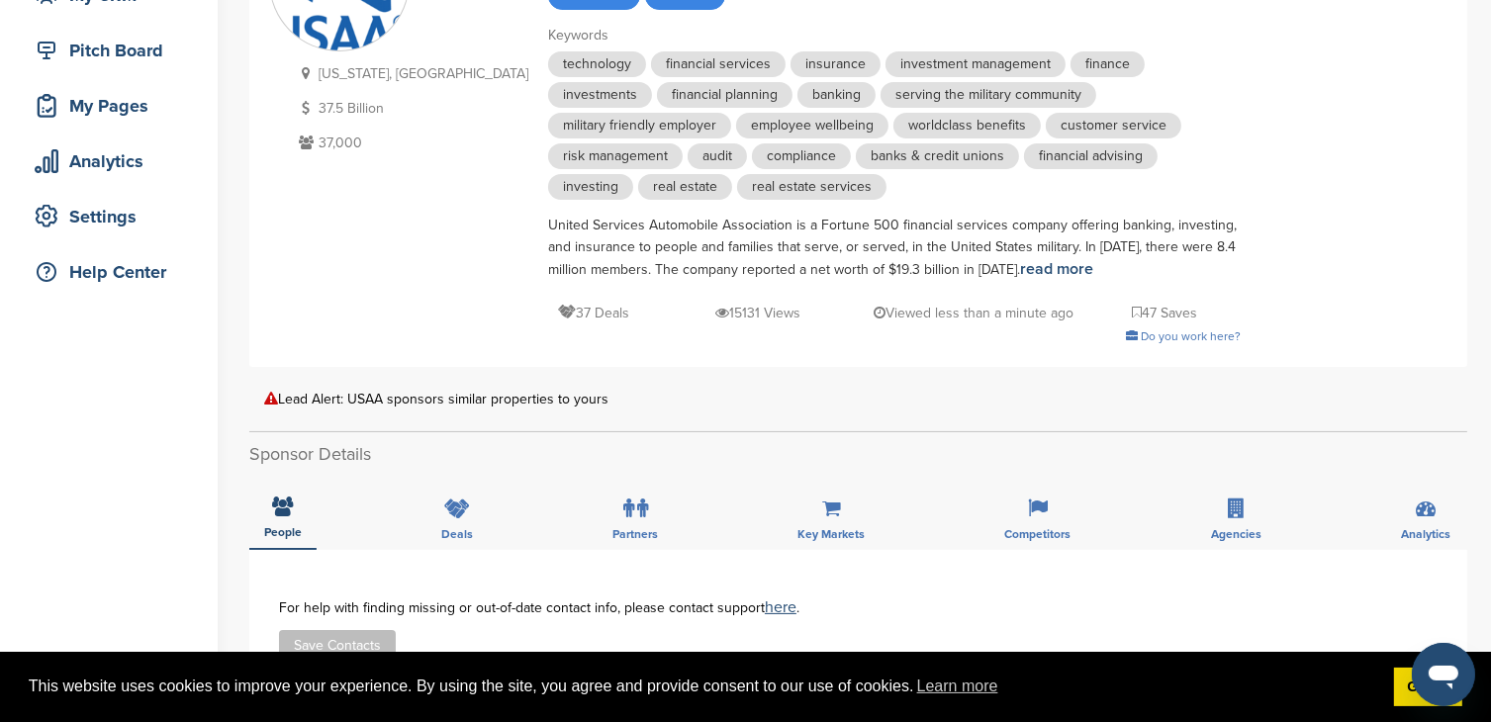
scroll to position [0, 0]
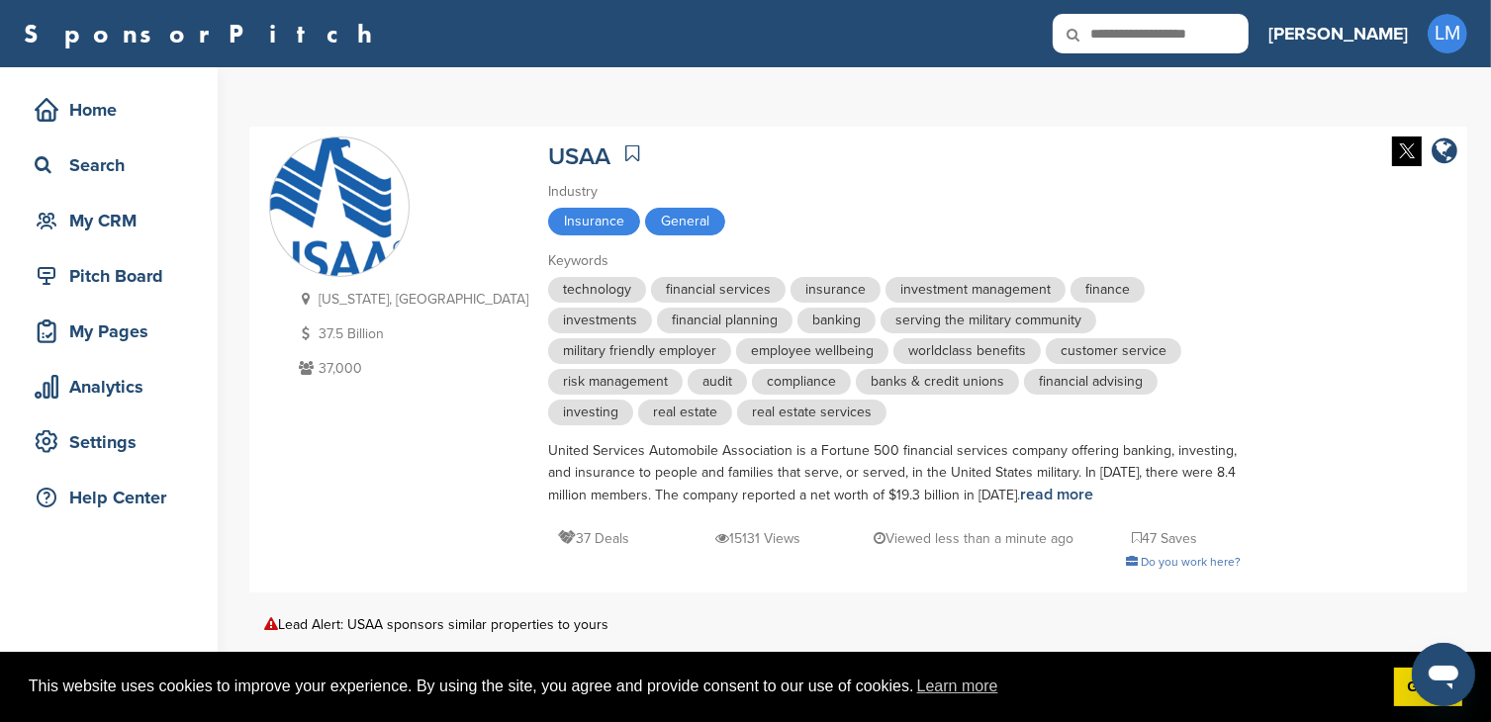
click at [1242, 23] on input "text" at bounding box center [1151, 34] width 196 height 40
type input "**********"
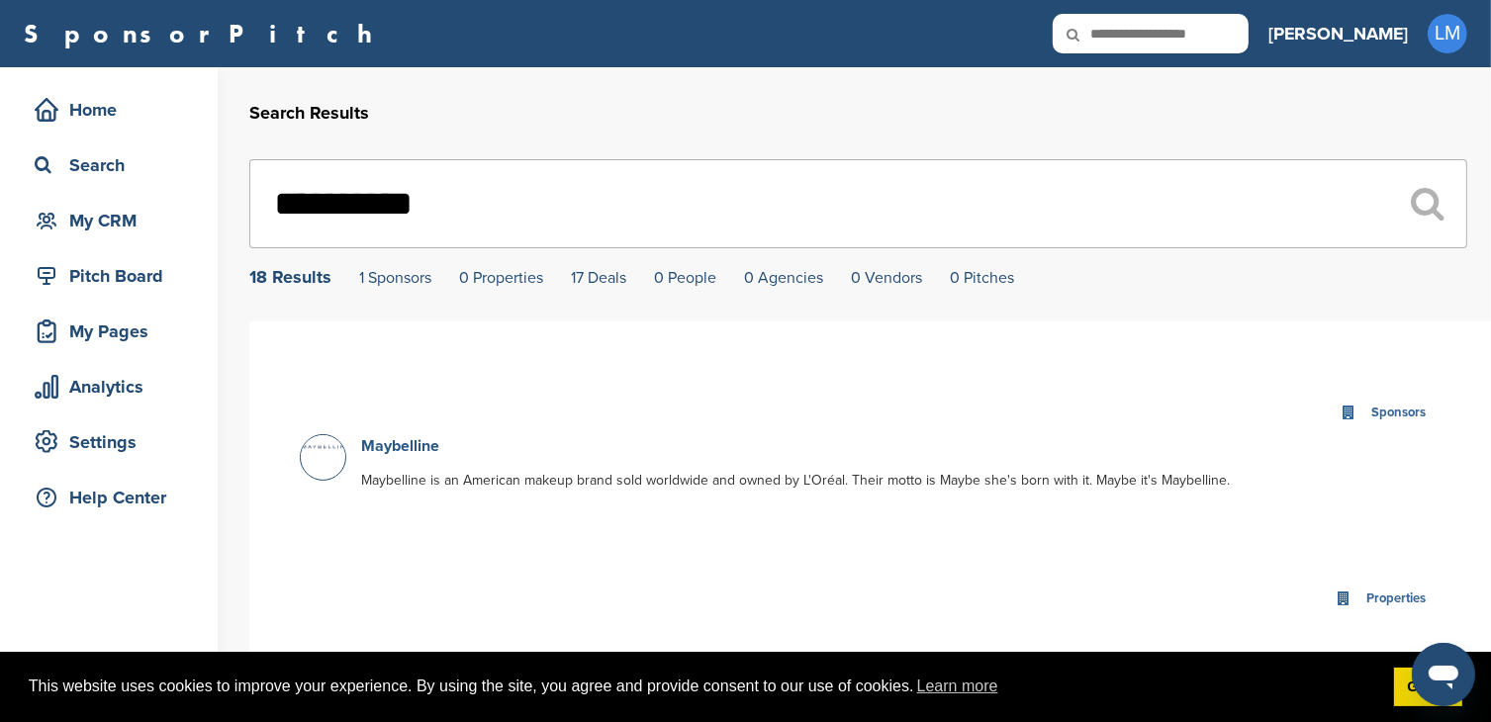
click at [388, 446] on link "Maybelline" at bounding box center [400, 446] width 78 height 20
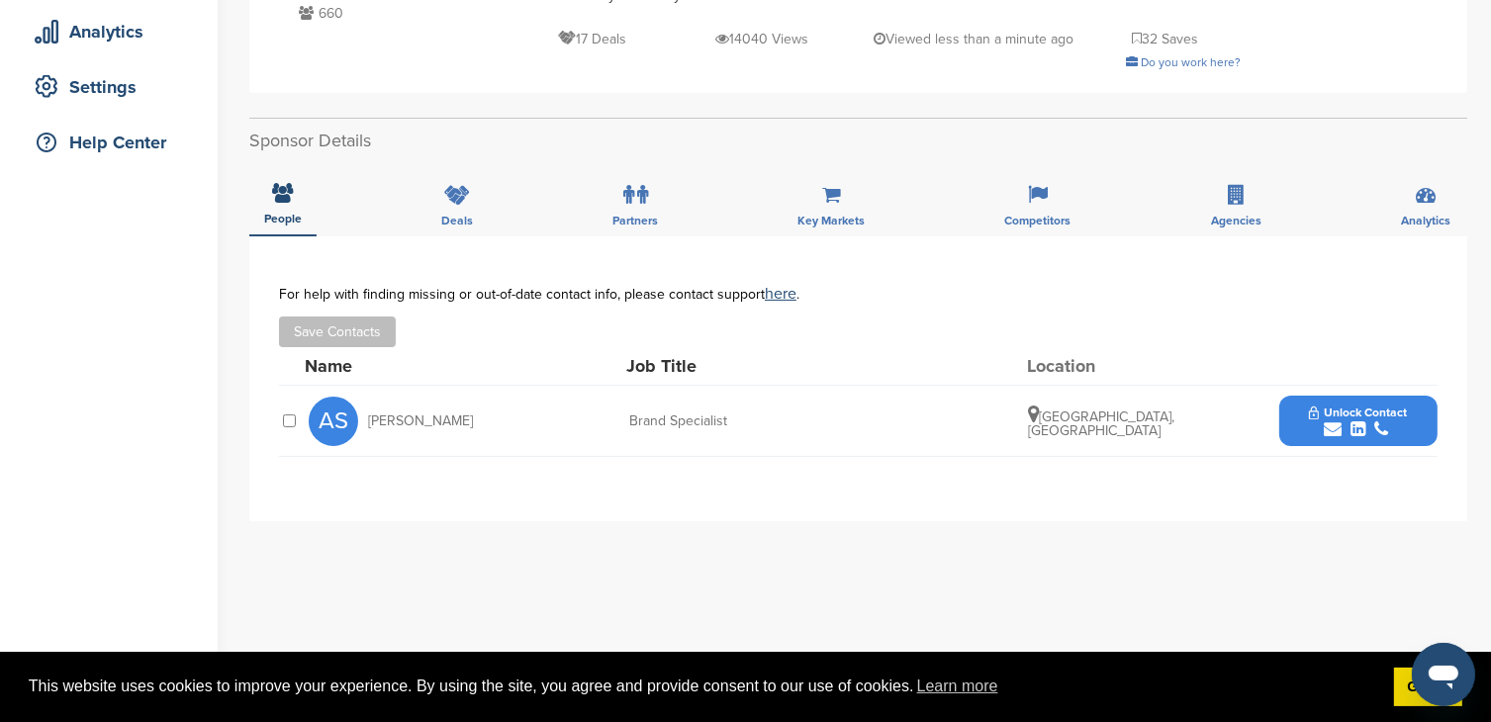
scroll to position [356, 0]
click at [1328, 424] on icon "submit" at bounding box center [1333, 428] width 18 height 18
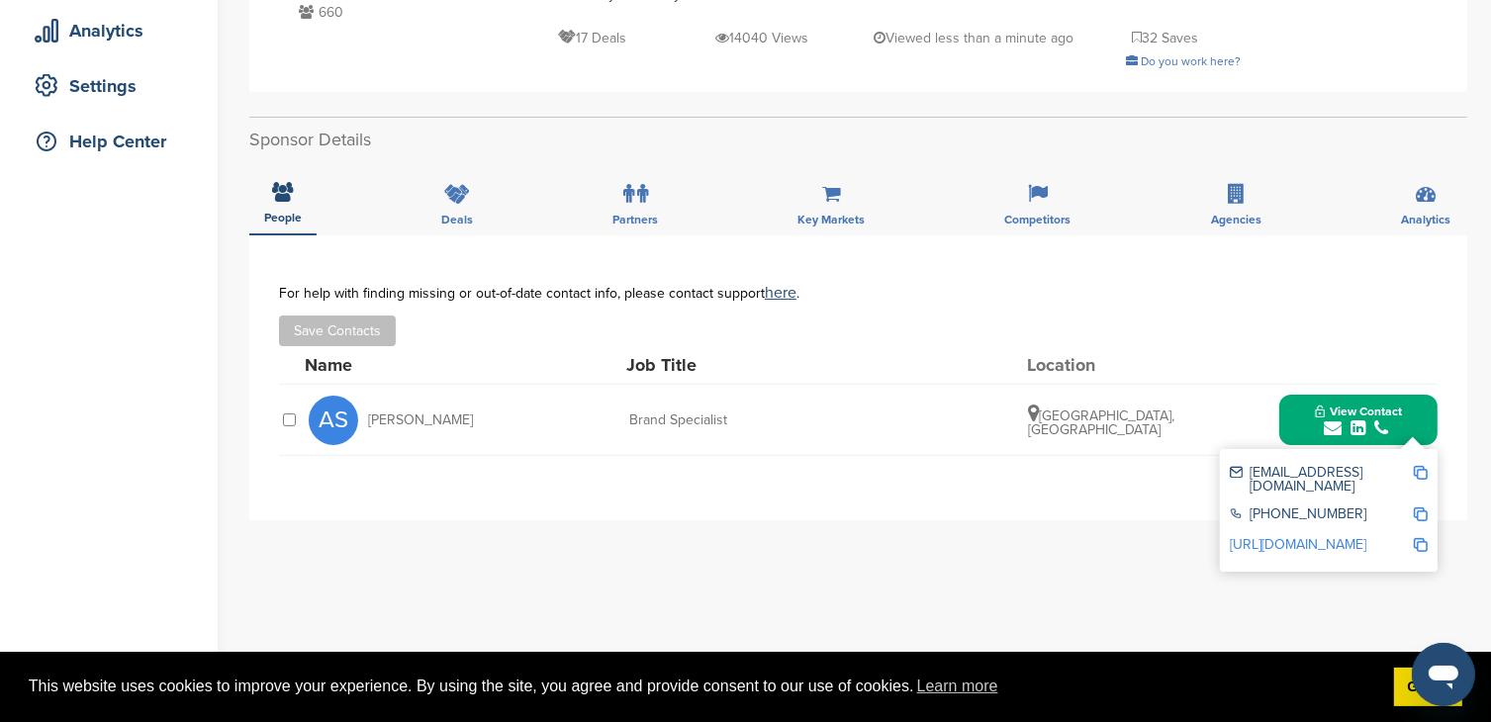
click at [1420, 469] on img at bounding box center [1421, 473] width 14 height 14
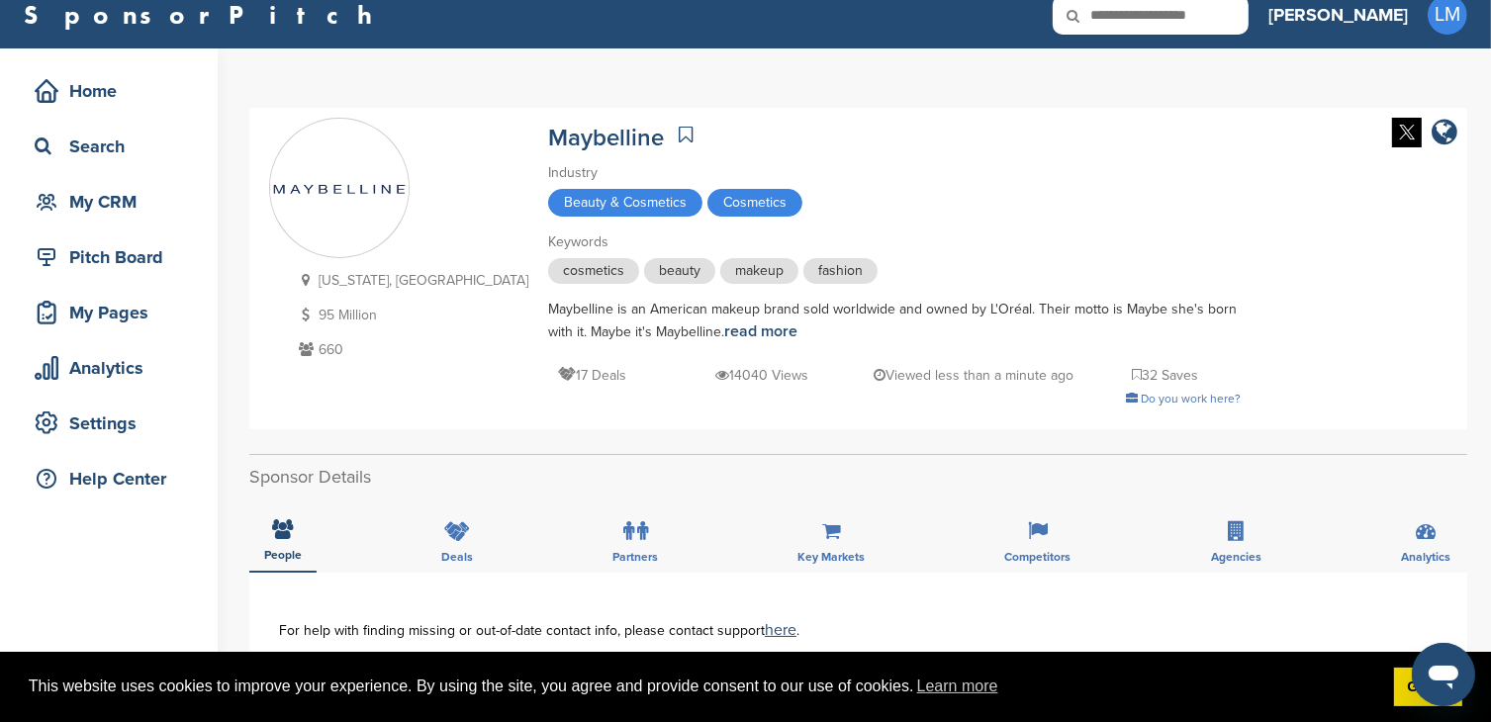
scroll to position [0, 0]
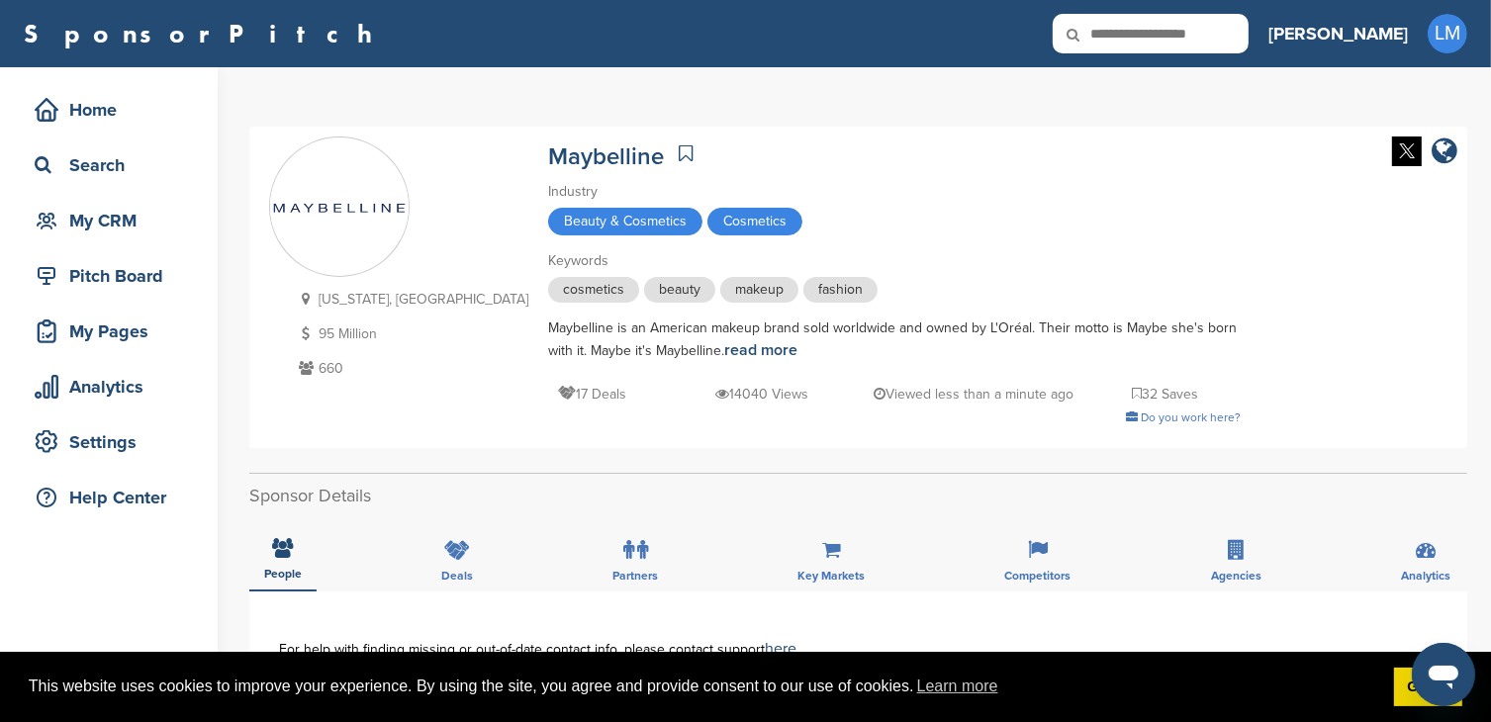
click at [1248, 33] on input "text" at bounding box center [1151, 34] width 196 height 40
type input "*******"
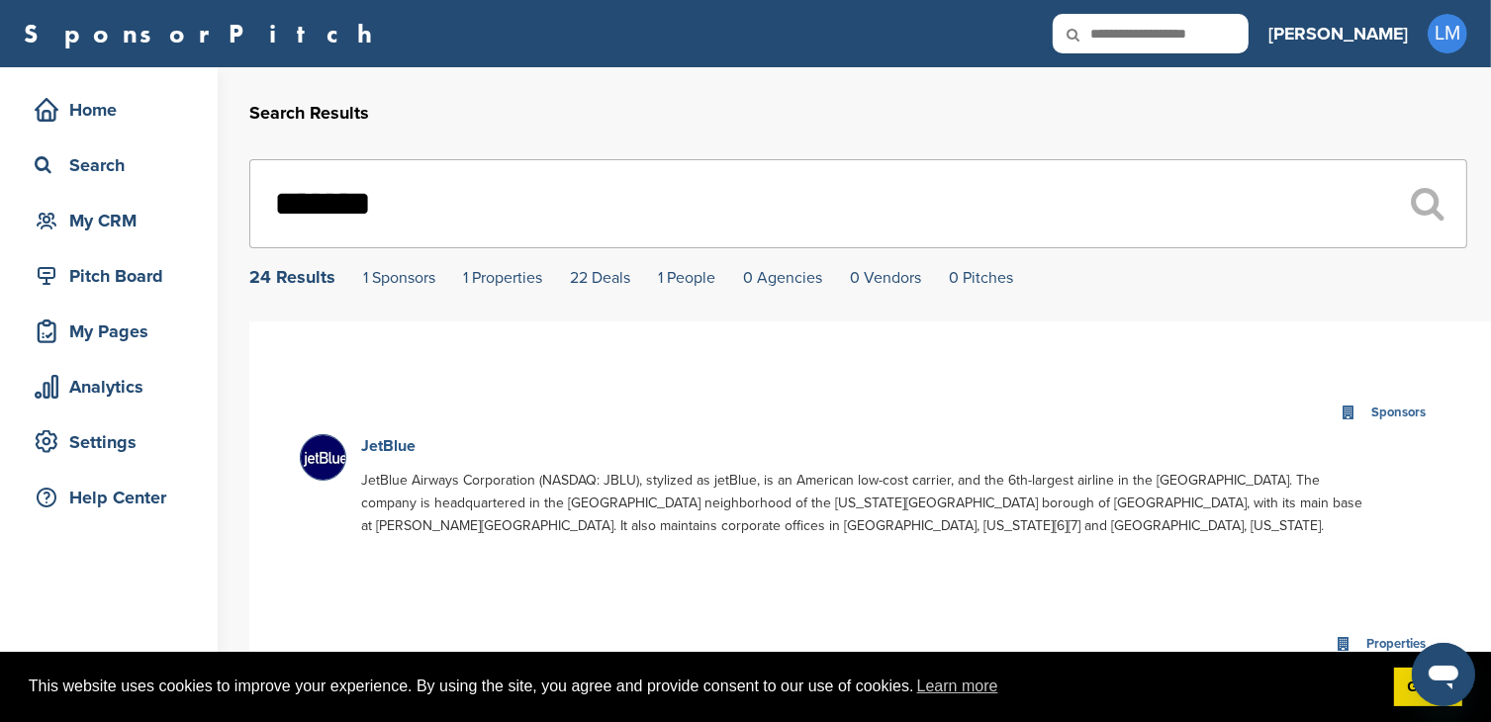
click at [377, 439] on link "JetBlue" at bounding box center [388, 446] width 54 height 20
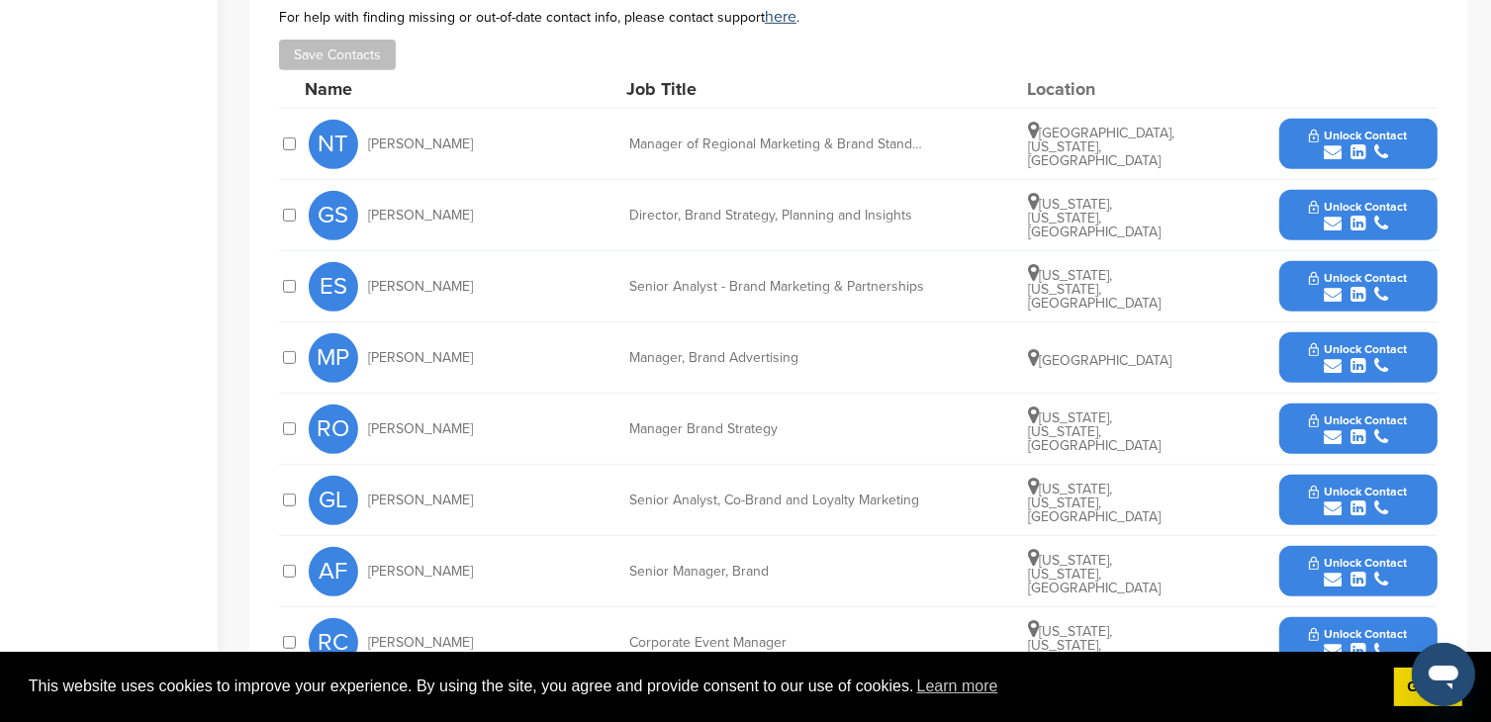
scroll to position [890, 0]
click at [1339, 270] on span "Unlock Contact" at bounding box center [1358, 277] width 98 height 14
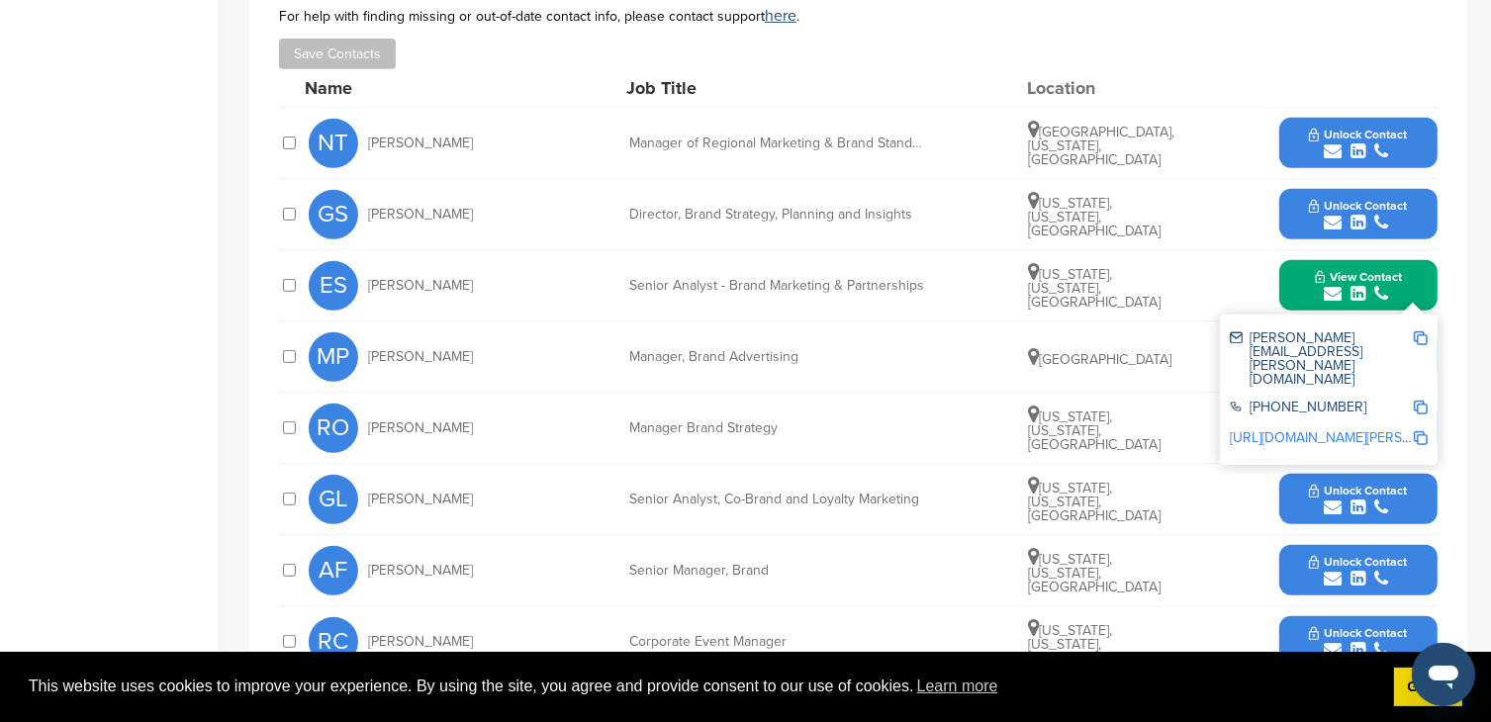
click at [1419, 331] on img at bounding box center [1421, 338] width 14 height 14
click at [1456, 286] on div "**********" at bounding box center [858, 421] width 1218 height 926
click at [954, 329] on div "MP [PERSON_NAME] Manager, Brand Advertising [GEOGRAPHIC_DATA] Unlock Contact" at bounding box center [873, 356] width 1129 height 70
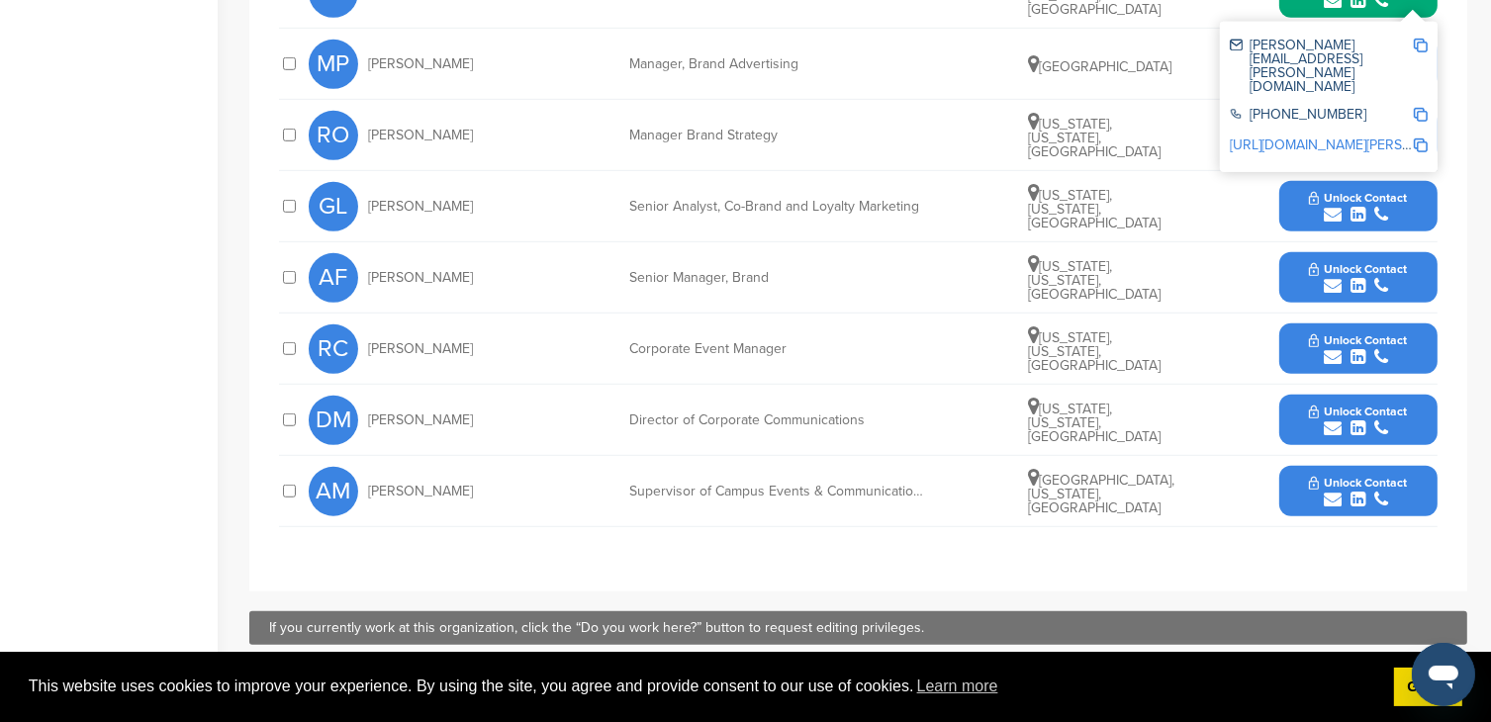
scroll to position [1187, 0]
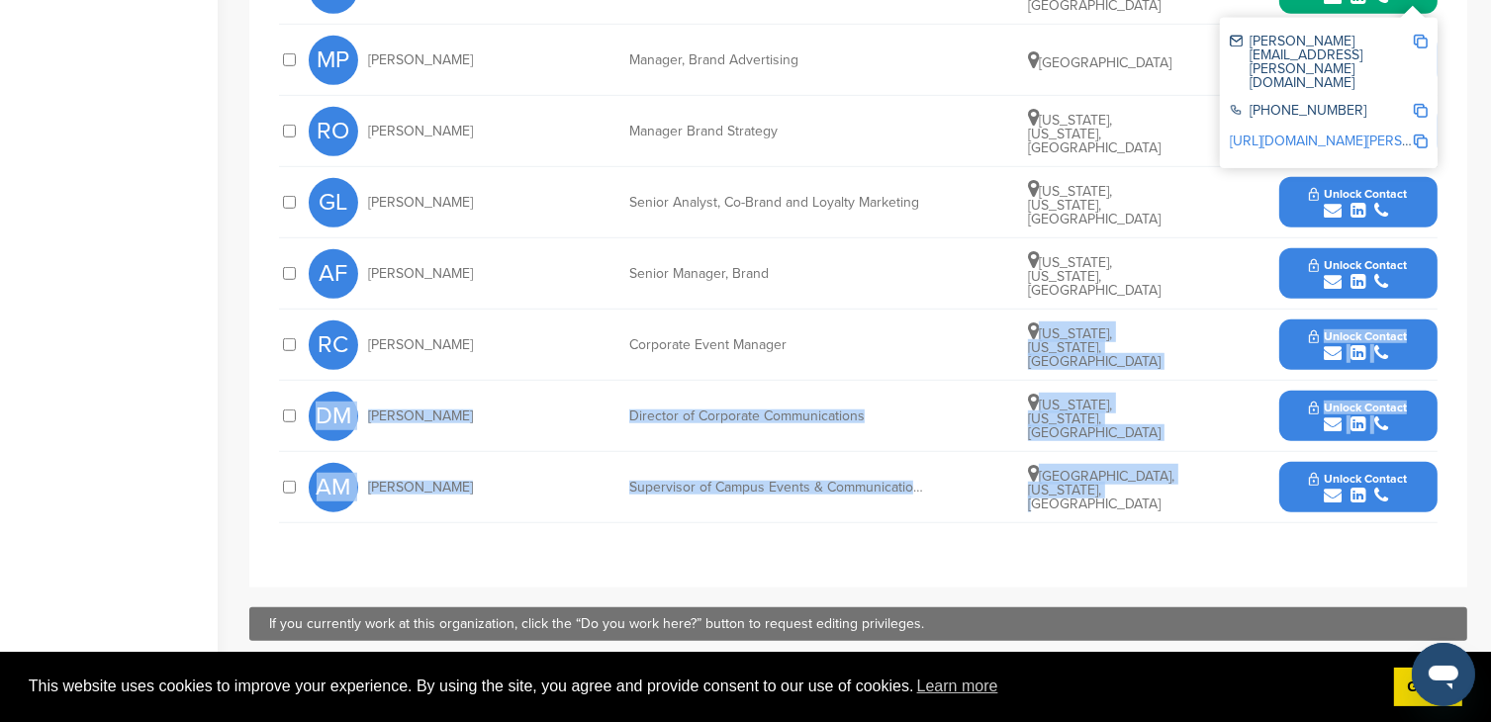
drag, startPoint x: 951, startPoint y: 330, endPoint x: 1126, endPoint y: 480, distance: 230.1
click at [1126, 480] on div "Name Job Title Location NT [PERSON_NAME] Manager of Regional Marketing & Brand …" at bounding box center [858, 147] width 1158 height 751
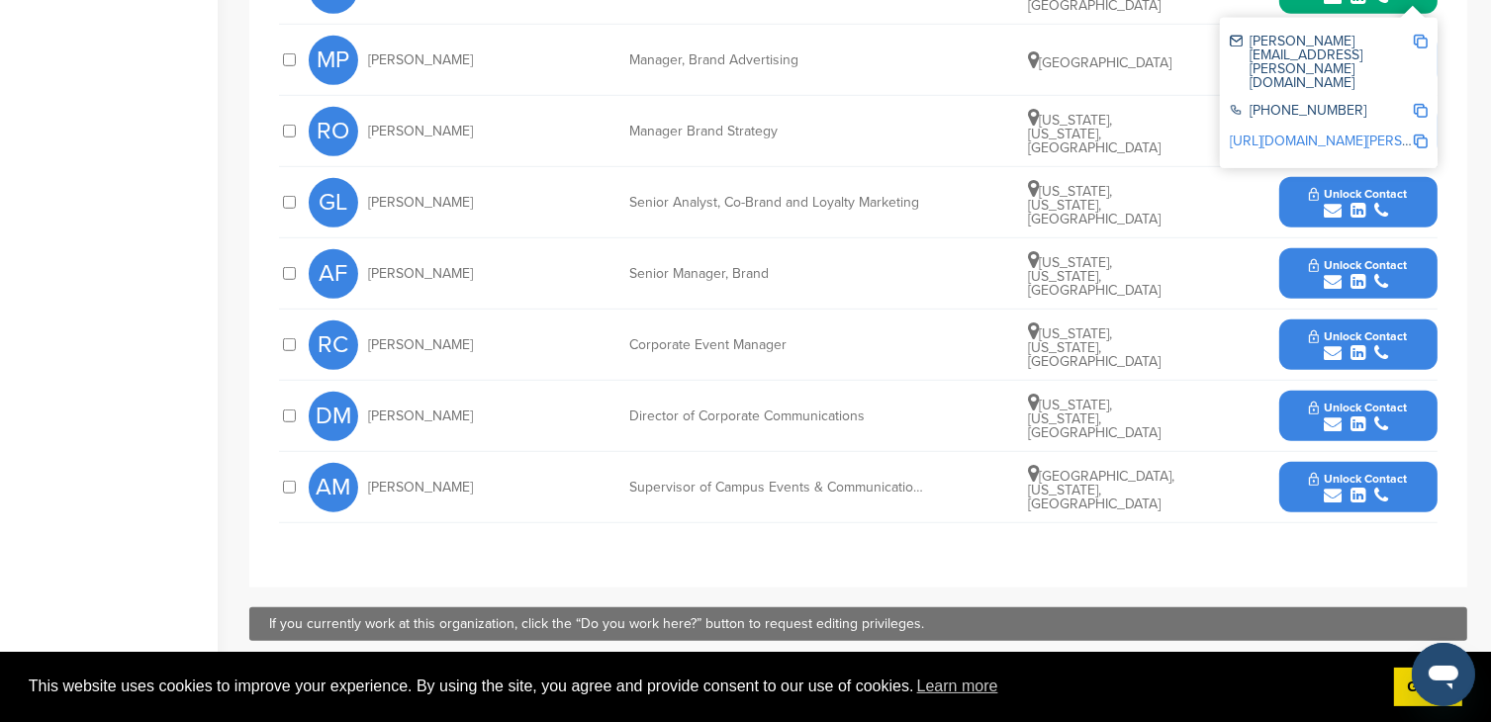
click at [1215, 513] on div "**********" at bounding box center [858, 125] width 1218 height 926
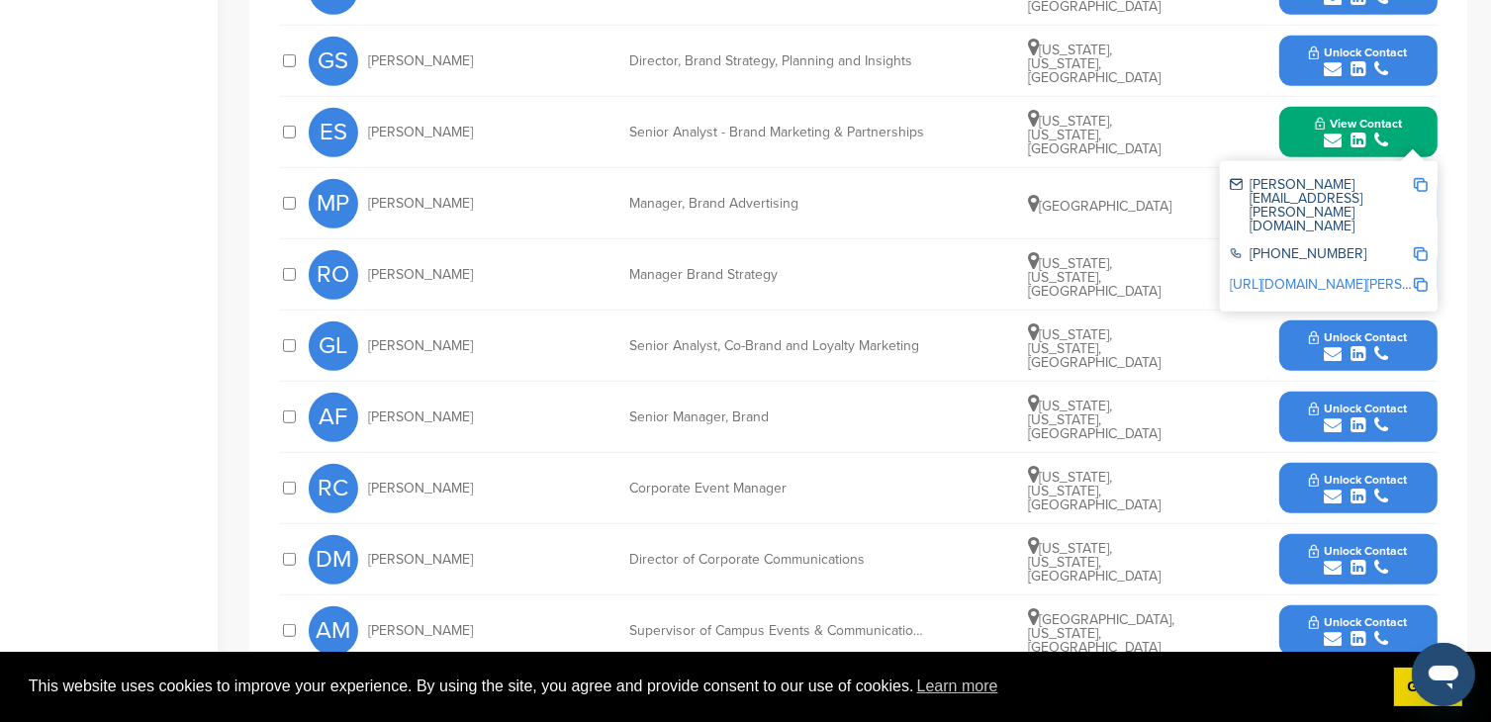
scroll to position [1037, 0]
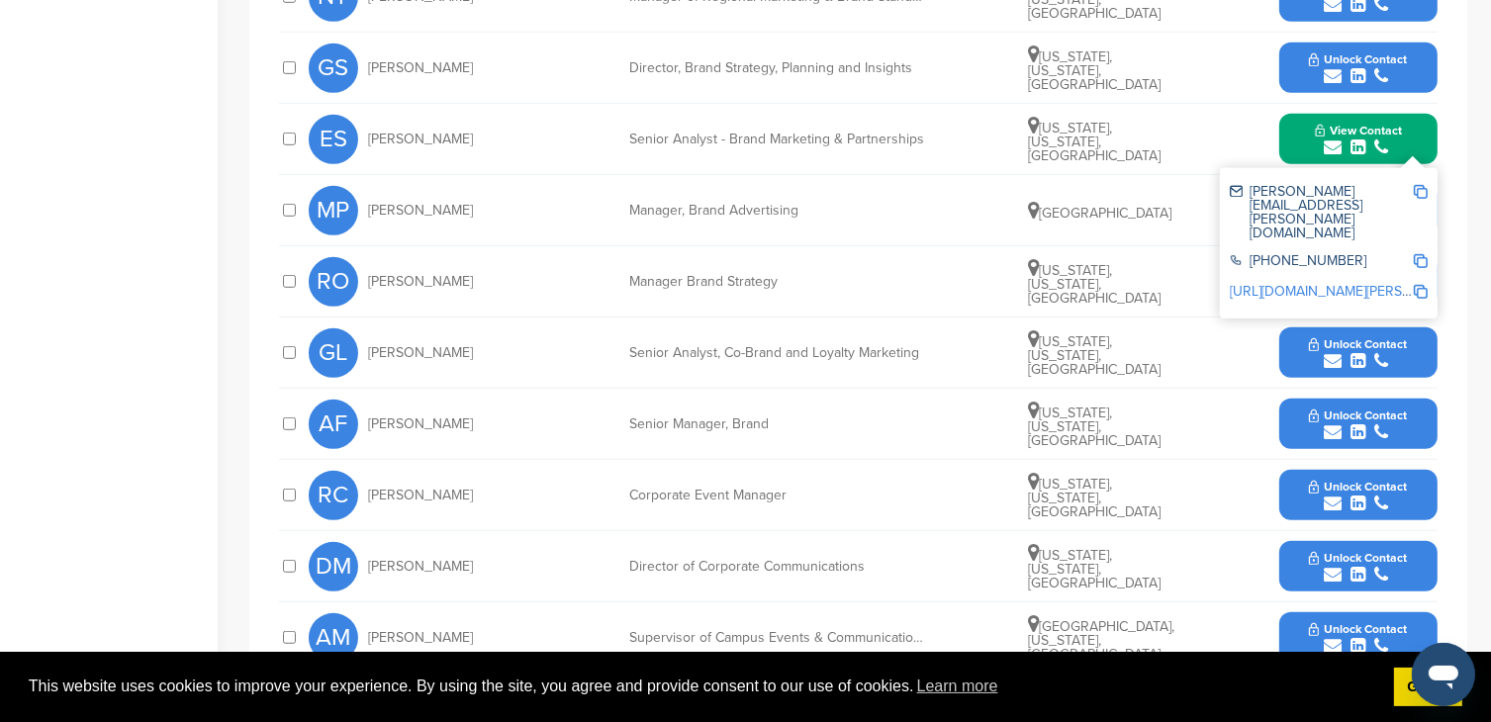
click at [1338, 480] on span "Unlock Contact" at bounding box center [1358, 487] width 98 height 14
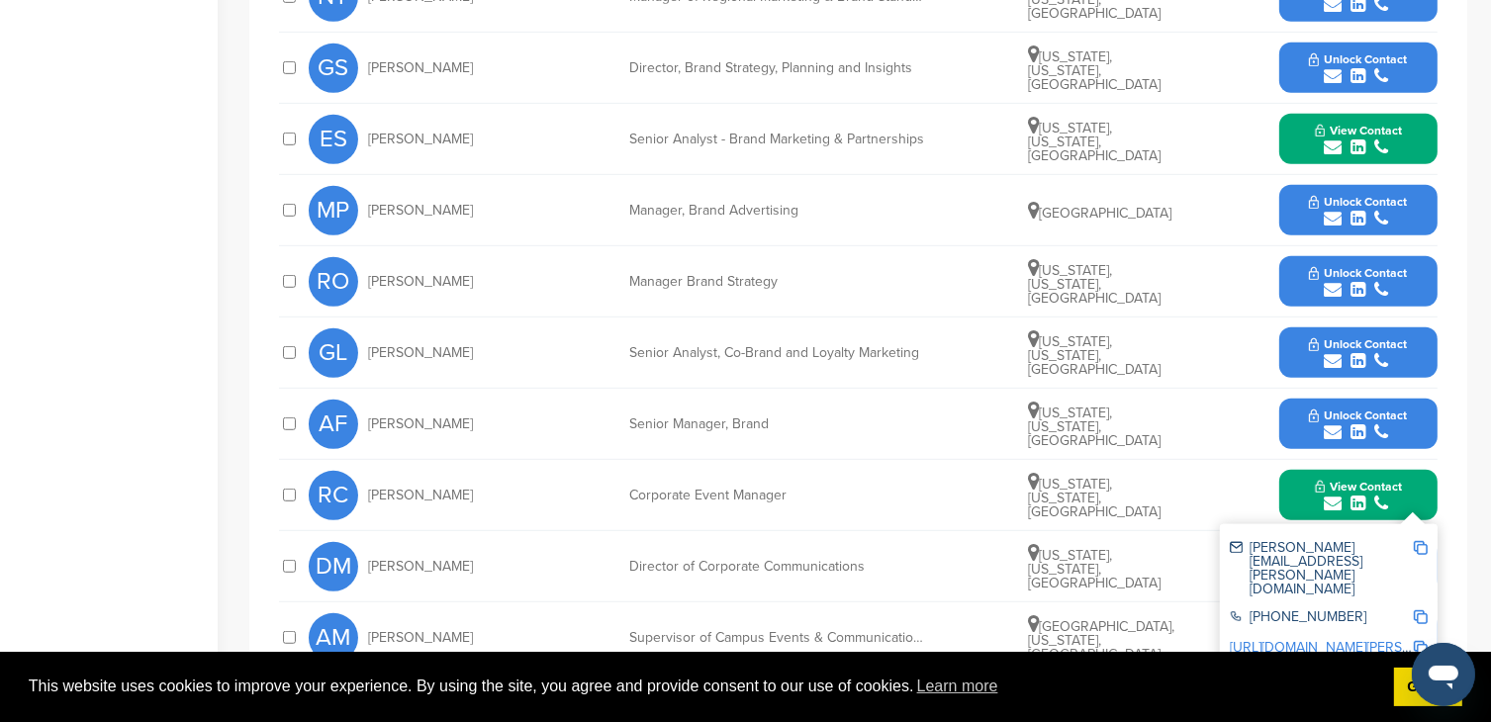
click at [1417, 541] on img at bounding box center [1421, 548] width 14 height 14
click at [1461, 218] on div "**********" at bounding box center [858, 275] width 1218 height 926
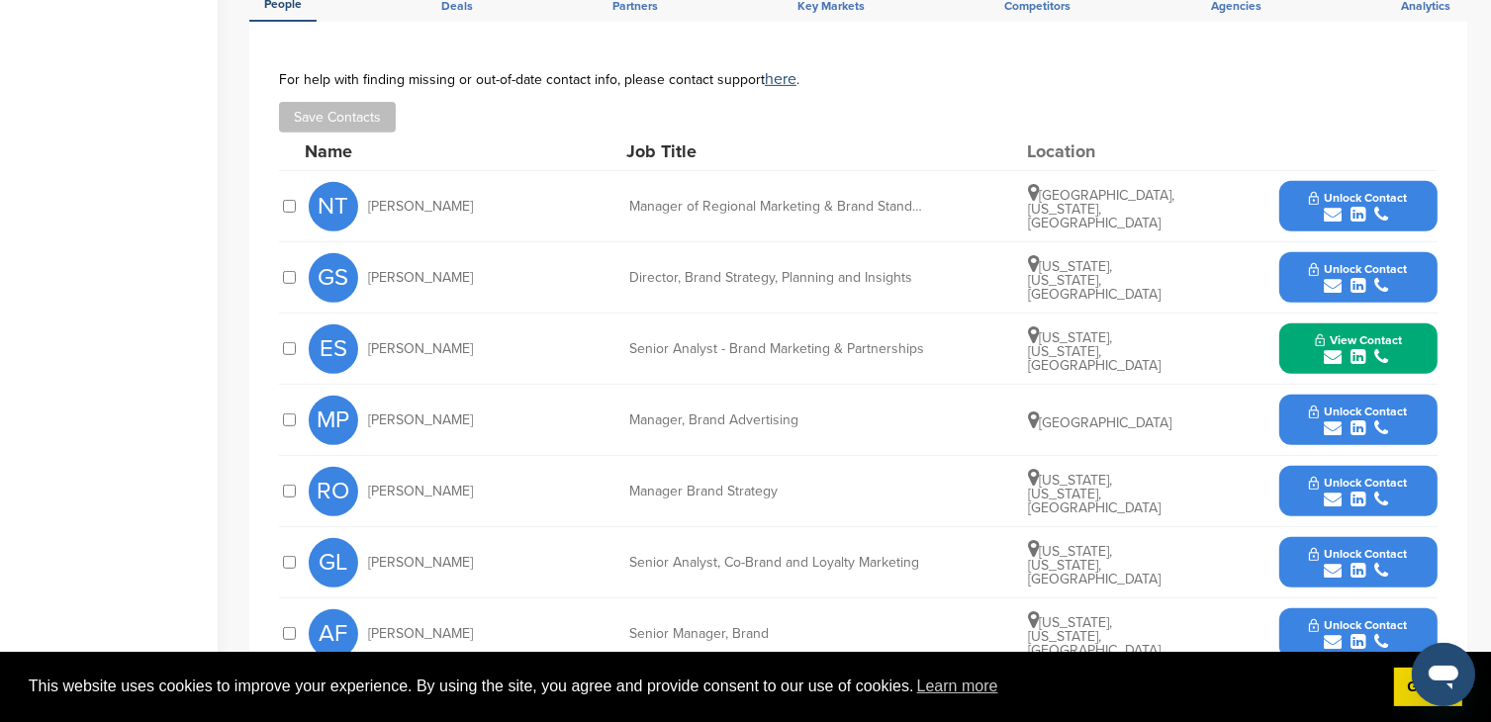
scroll to position [728, 0]
